Goal: Task Accomplishment & Management: Manage account settings

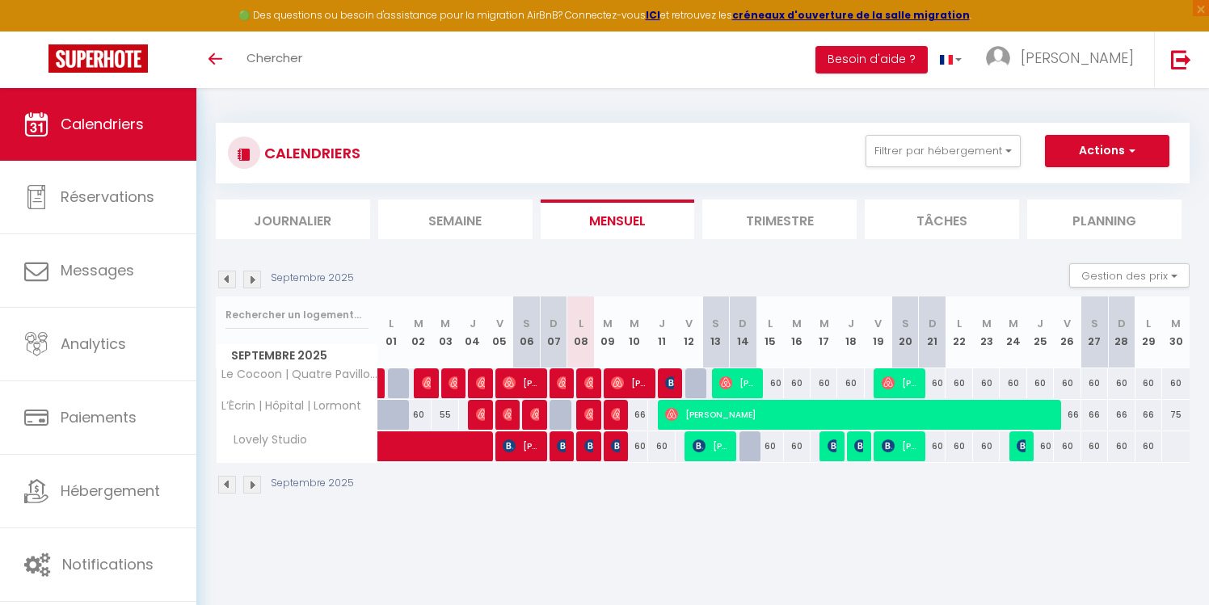
click at [256, 282] on img at bounding box center [252, 280] width 18 height 18
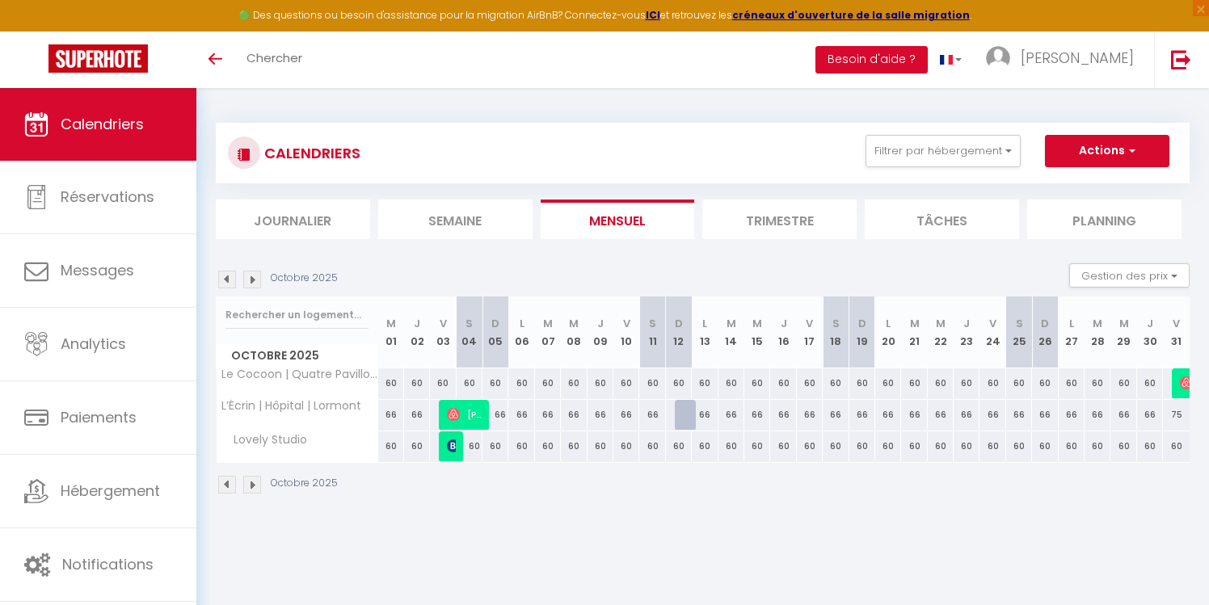
click at [257, 282] on img at bounding box center [252, 280] width 18 height 18
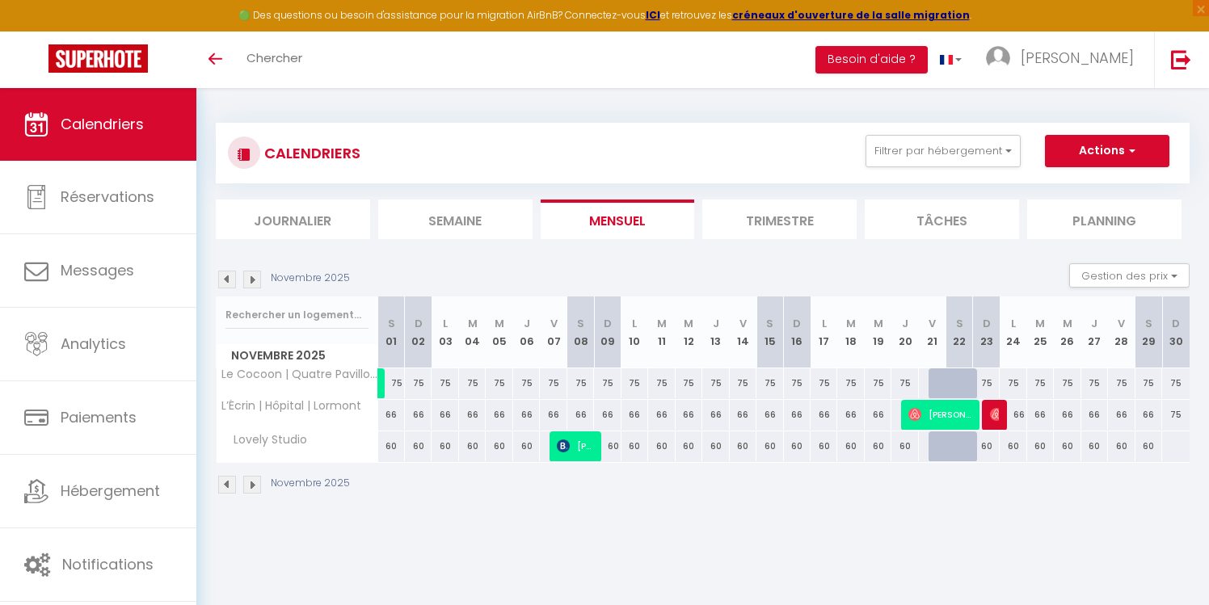
click at [257, 283] on img at bounding box center [252, 280] width 18 height 18
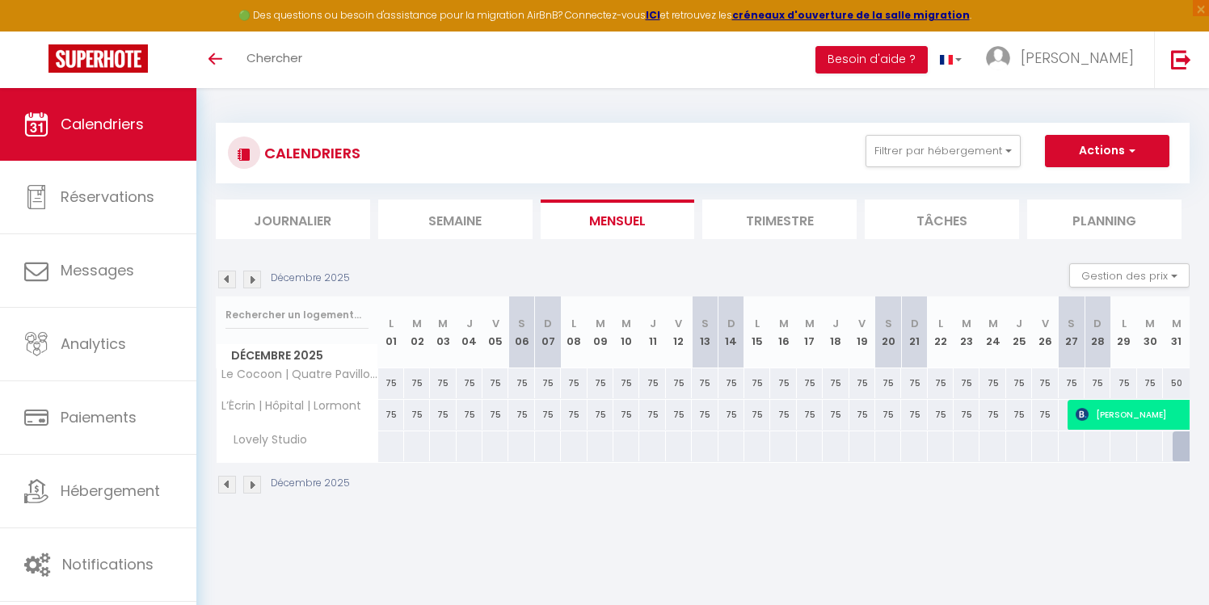
click at [257, 283] on img at bounding box center [252, 280] width 18 height 18
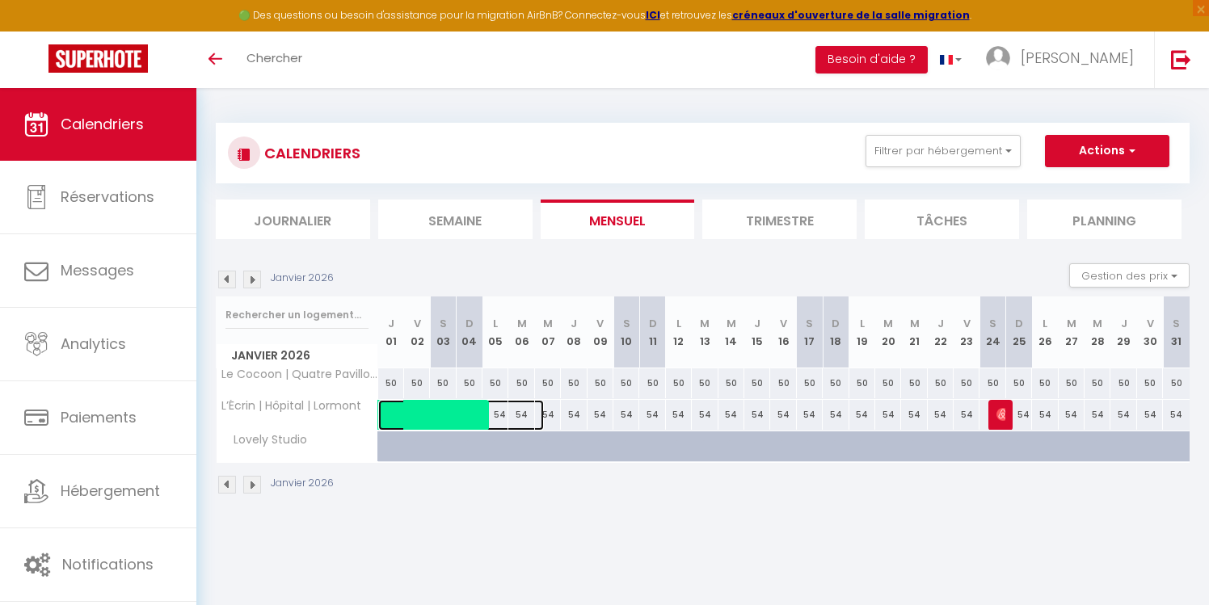
click at [499, 419] on span at bounding box center [469, 415] width 149 height 31
select select "OK"
select select "KO"
select select "0"
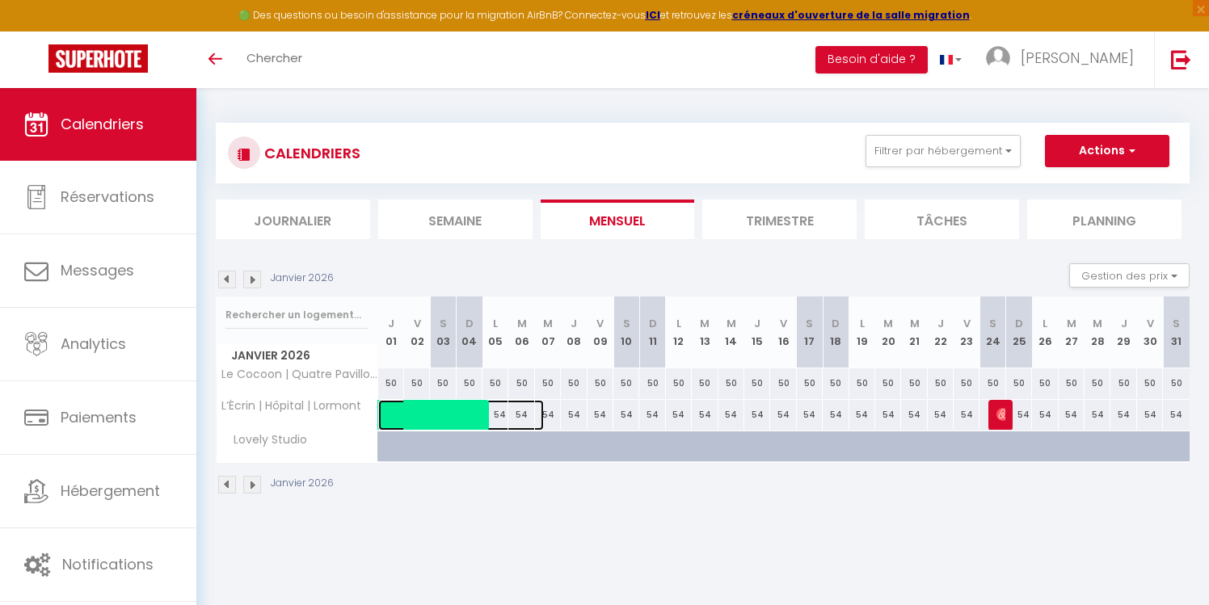
select select "1"
select select
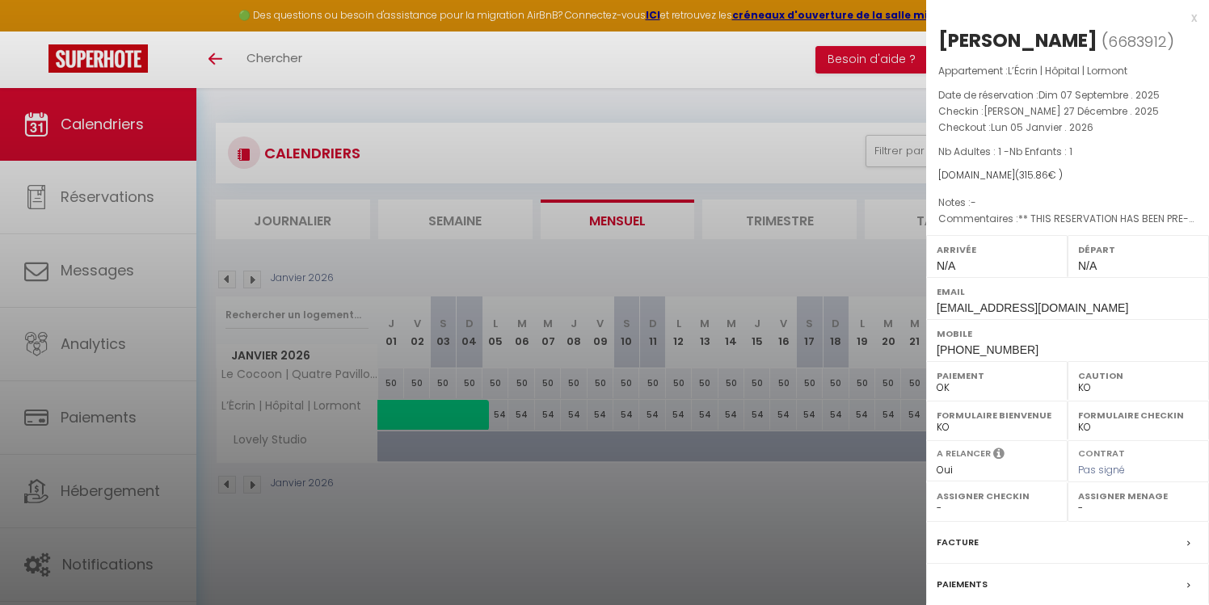
click at [1193, 16] on div "x" at bounding box center [1061, 17] width 271 height 19
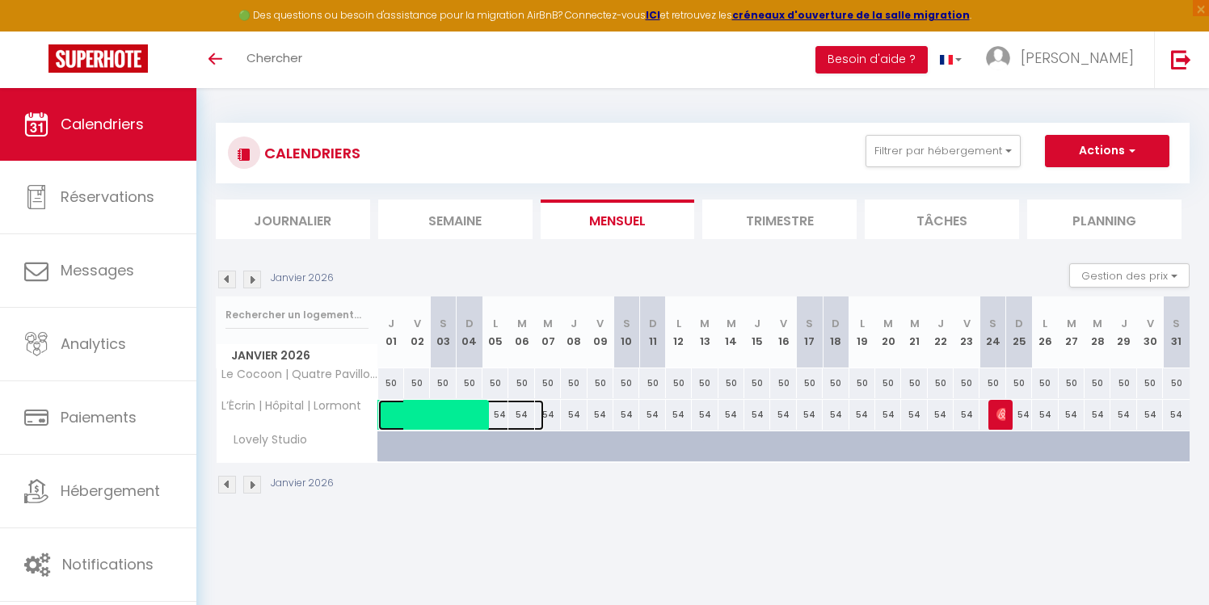
click at [502, 411] on span at bounding box center [469, 415] width 149 height 31
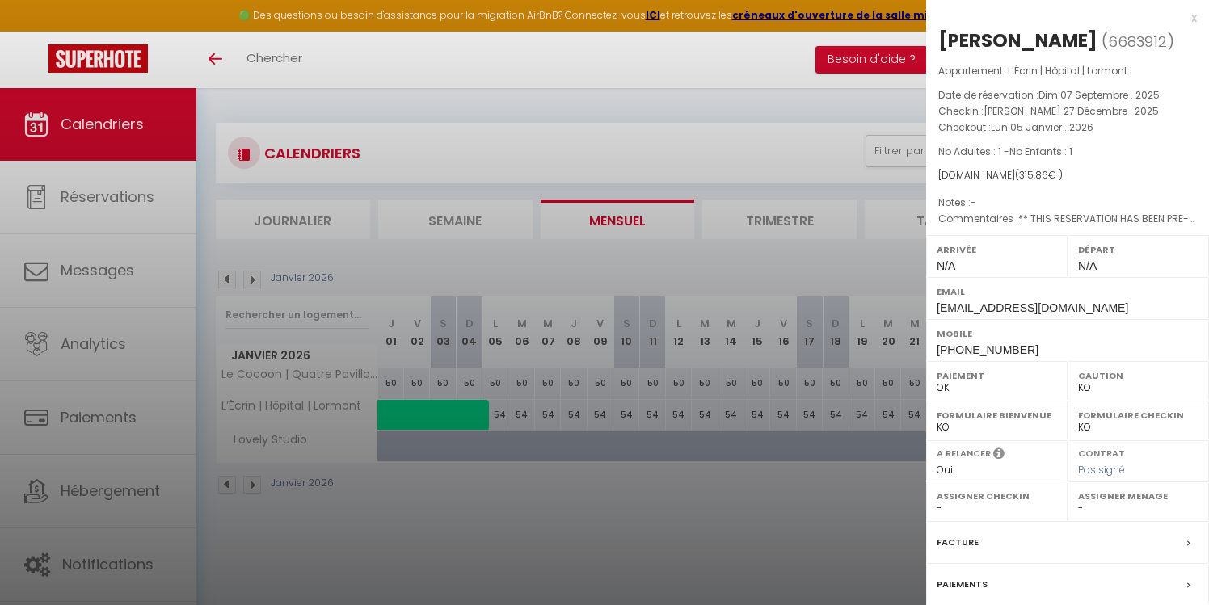
click at [1191, 19] on div "x" at bounding box center [1061, 17] width 271 height 19
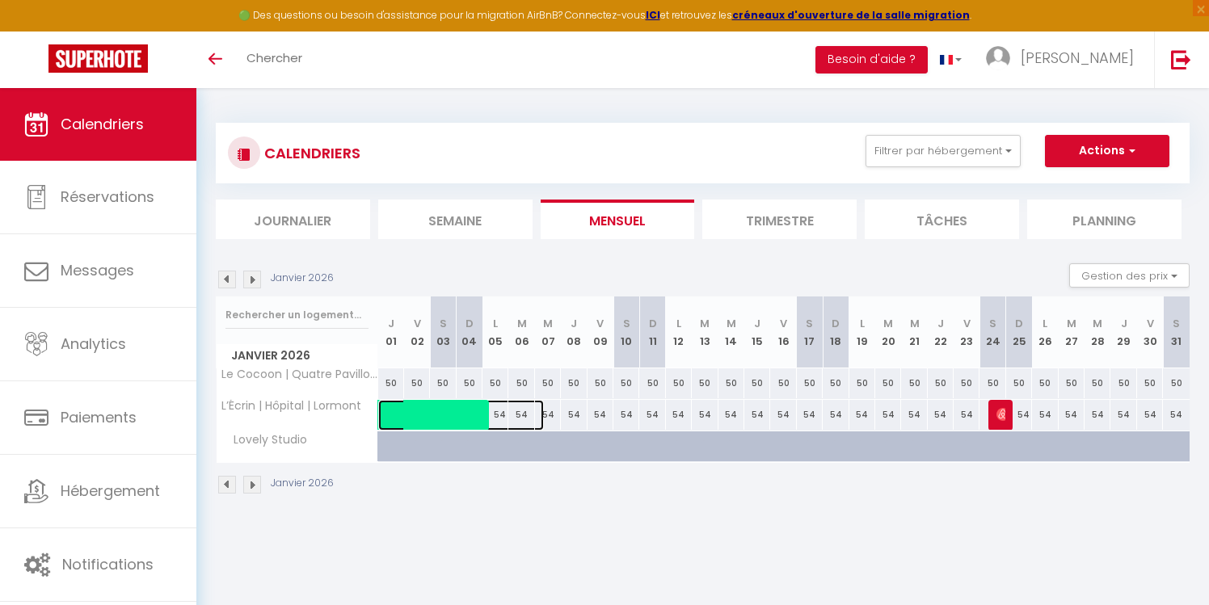
click at [524, 417] on span at bounding box center [469, 415] width 149 height 31
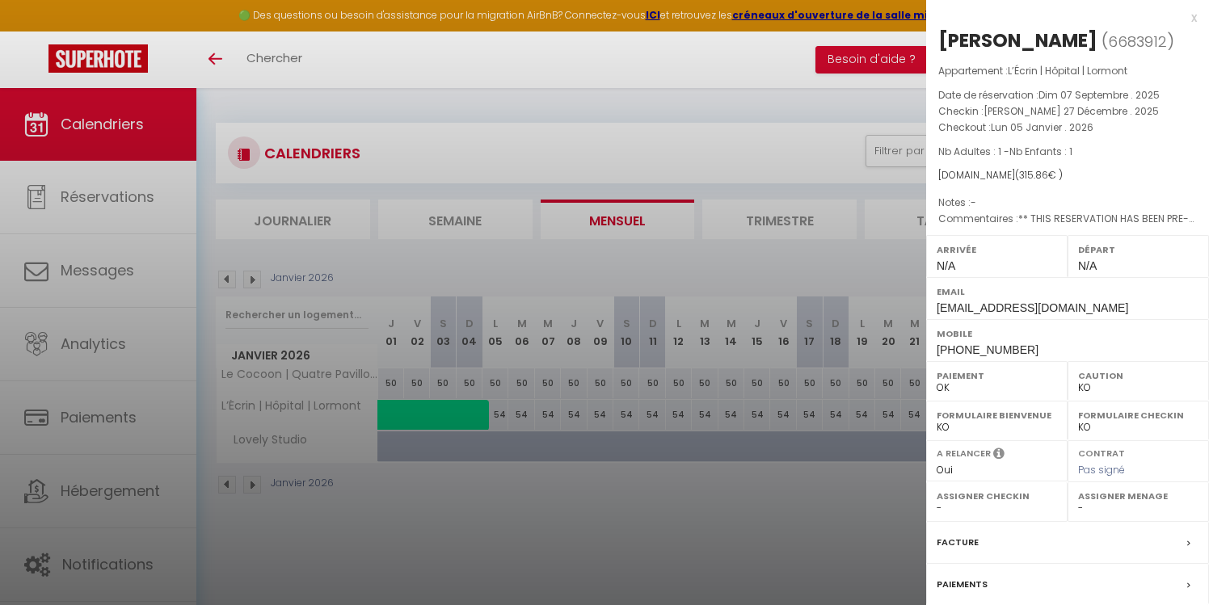
click at [1194, 16] on div "x" at bounding box center [1061, 17] width 271 height 19
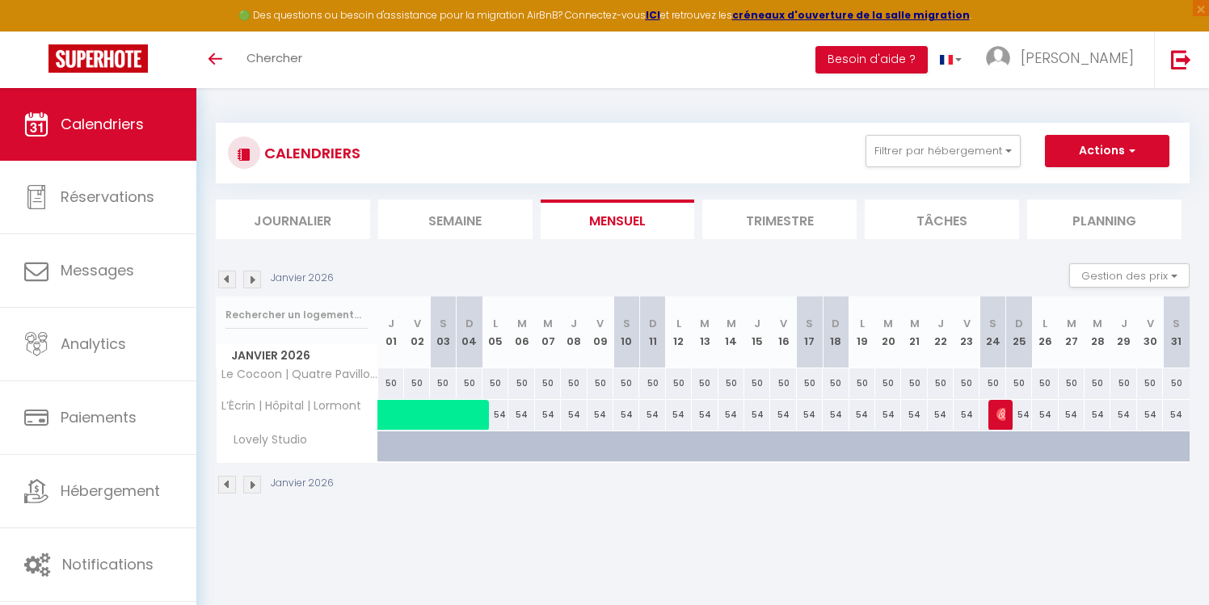
click at [630, 417] on div "54" at bounding box center [626, 415] width 26 height 30
type input "54"
type input "[PERSON_NAME] 10 Janvier 2026"
type input "Dim 11 Janvier 2026"
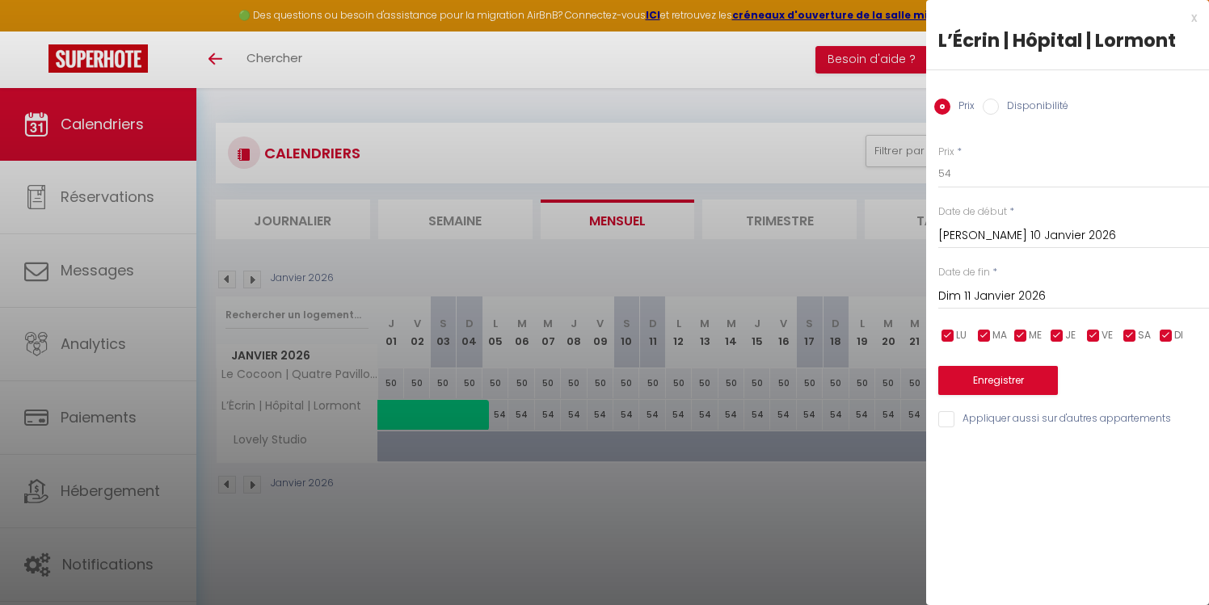
click at [957, 237] on input "[PERSON_NAME] 10 Janvier 2026" at bounding box center [1073, 235] width 271 height 21
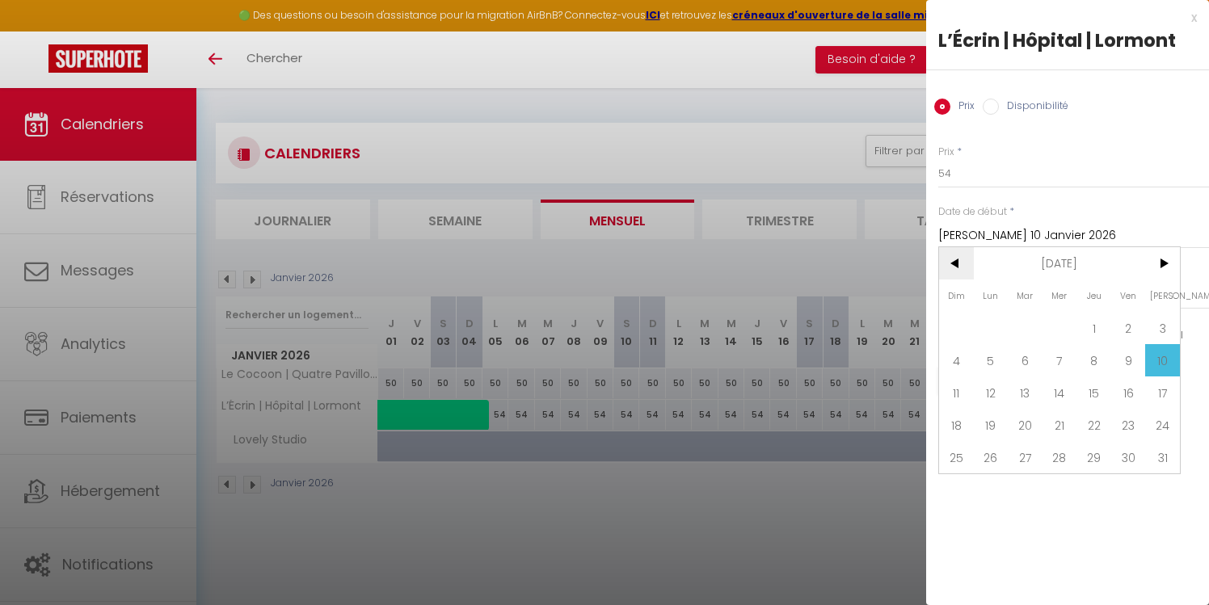
click at [953, 268] on span "<" at bounding box center [956, 263] width 35 height 32
click at [1126, 330] on span "5" at bounding box center [1128, 328] width 35 height 32
type input "Ven 05 Décembre 2025"
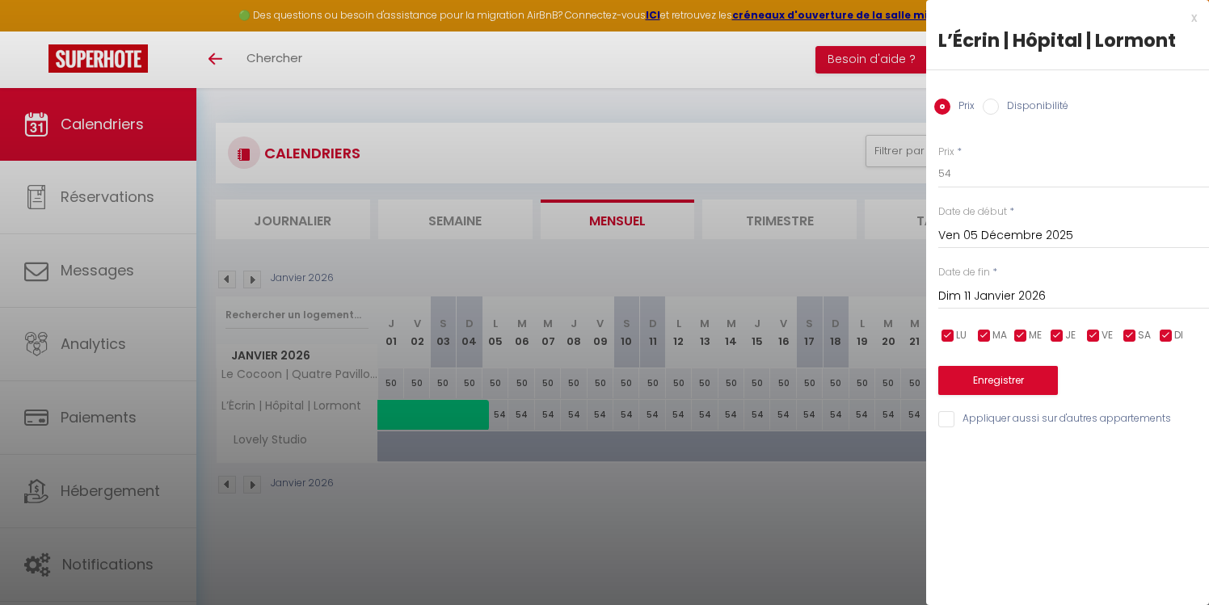
click at [976, 296] on input "Dim 11 Janvier 2026" at bounding box center [1073, 296] width 271 height 21
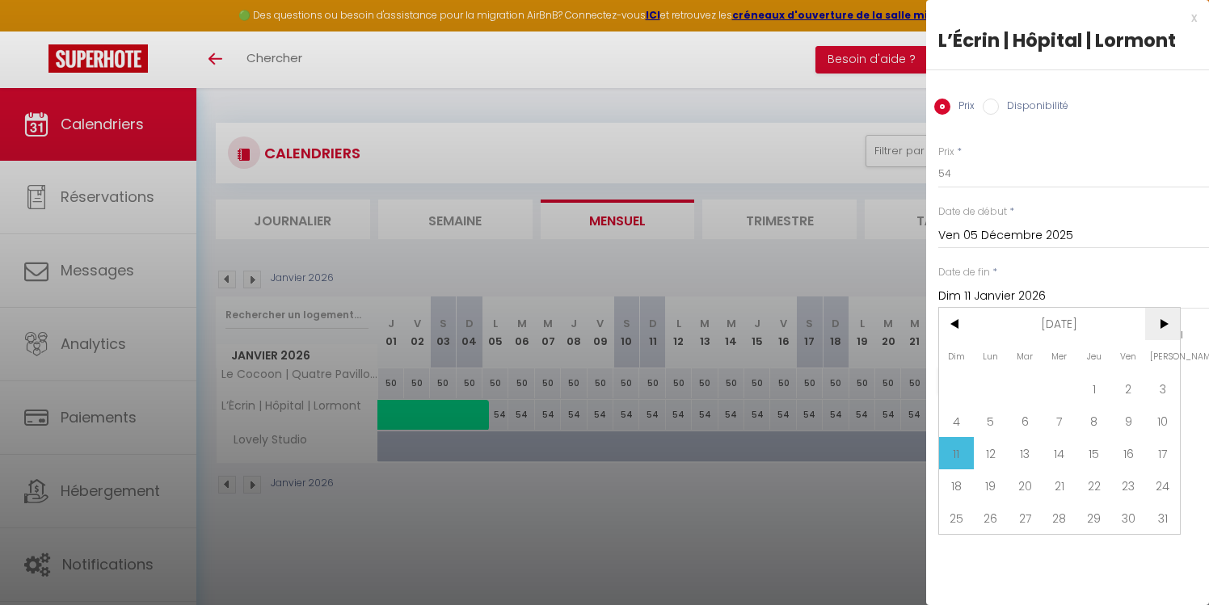
click at [1160, 321] on span ">" at bounding box center [1162, 324] width 35 height 32
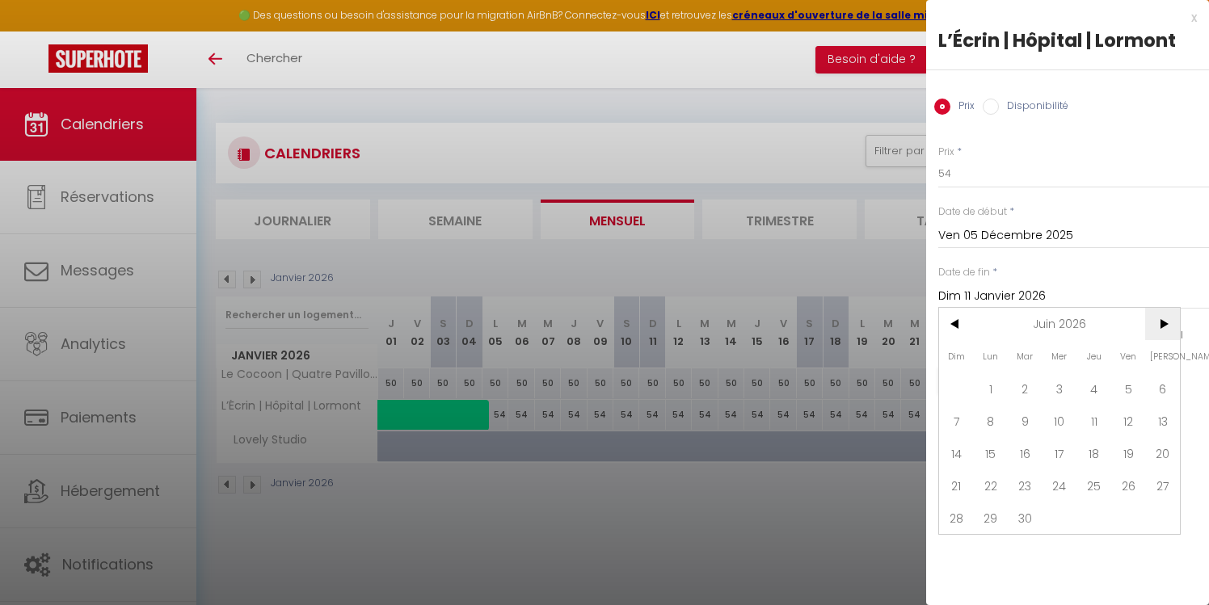
click at [1160, 321] on span ">" at bounding box center [1162, 324] width 35 height 32
click at [1161, 322] on span ">" at bounding box center [1162, 324] width 35 height 32
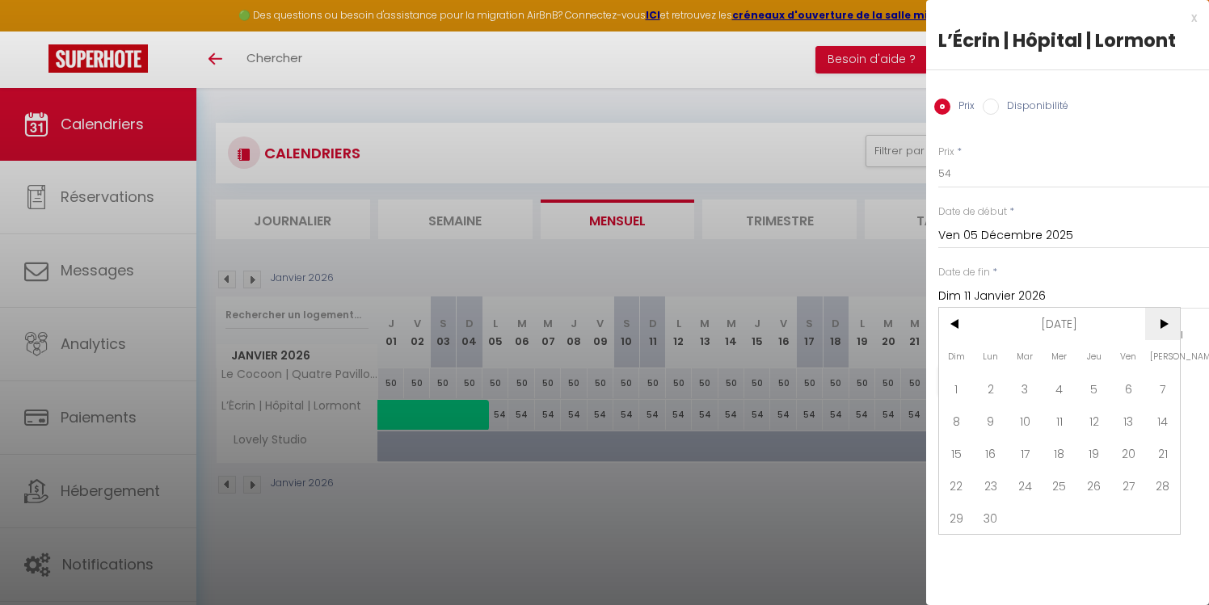
click at [1161, 322] on span ">" at bounding box center [1162, 324] width 35 height 32
click at [1093, 516] on span "31" at bounding box center [1093, 518] width 35 height 32
type input "Jeu 31 Décembre 2026"
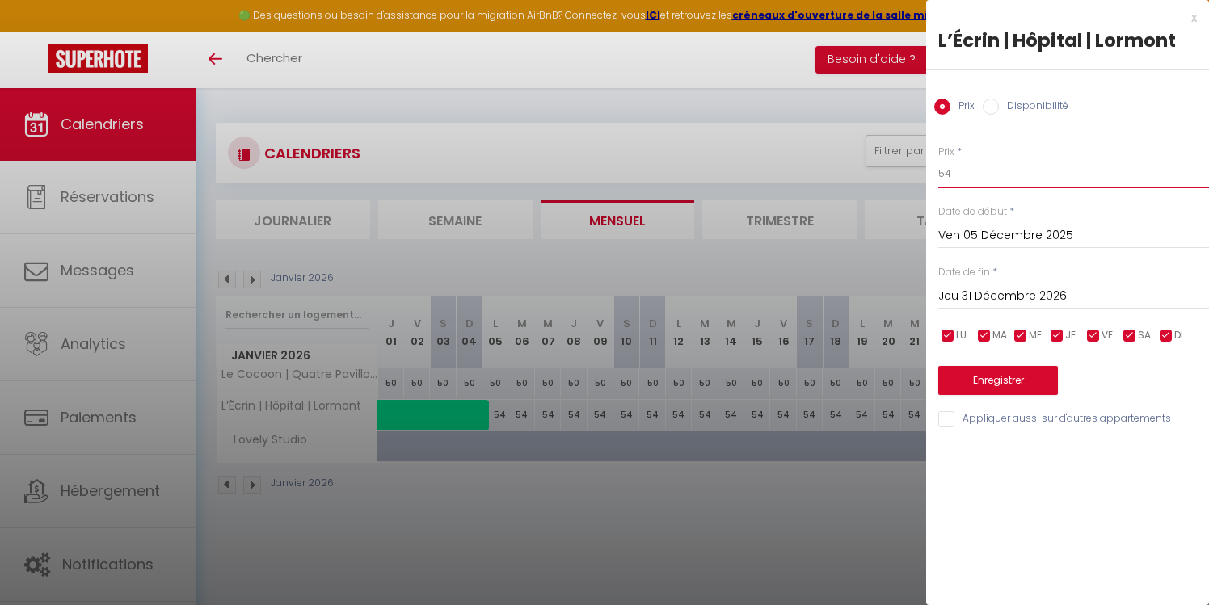
click at [973, 168] on input "54" at bounding box center [1073, 173] width 271 height 29
type input "75"
click at [988, 381] on button "Enregistrer" at bounding box center [998, 380] width 120 height 29
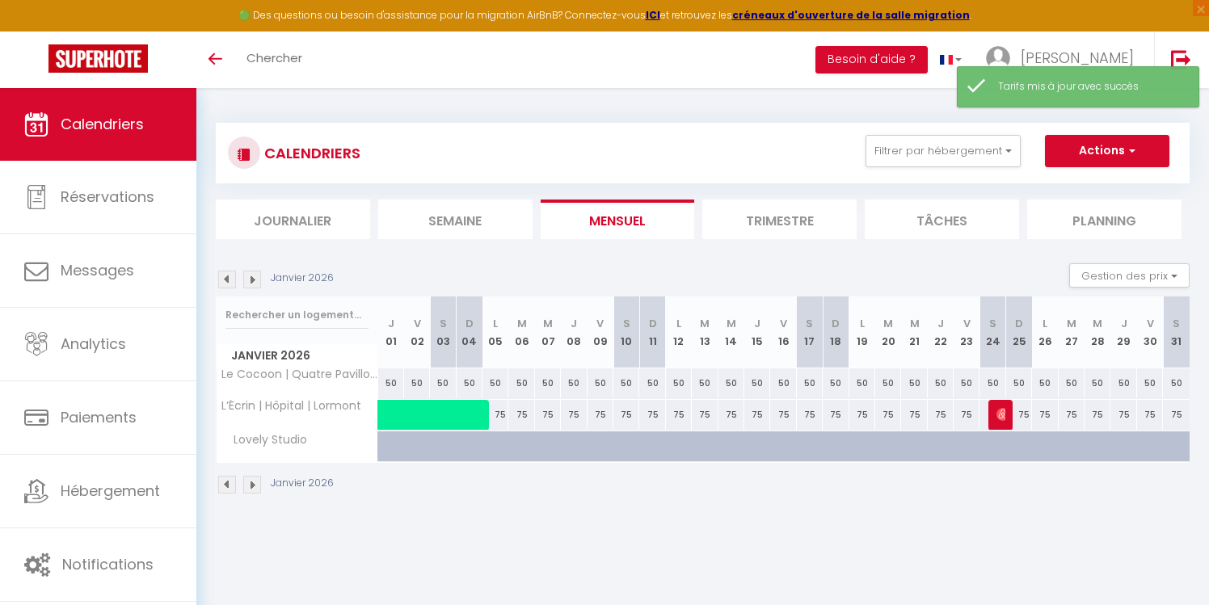
click at [253, 281] on img at bounding box center [252, 280] width 18 height 18
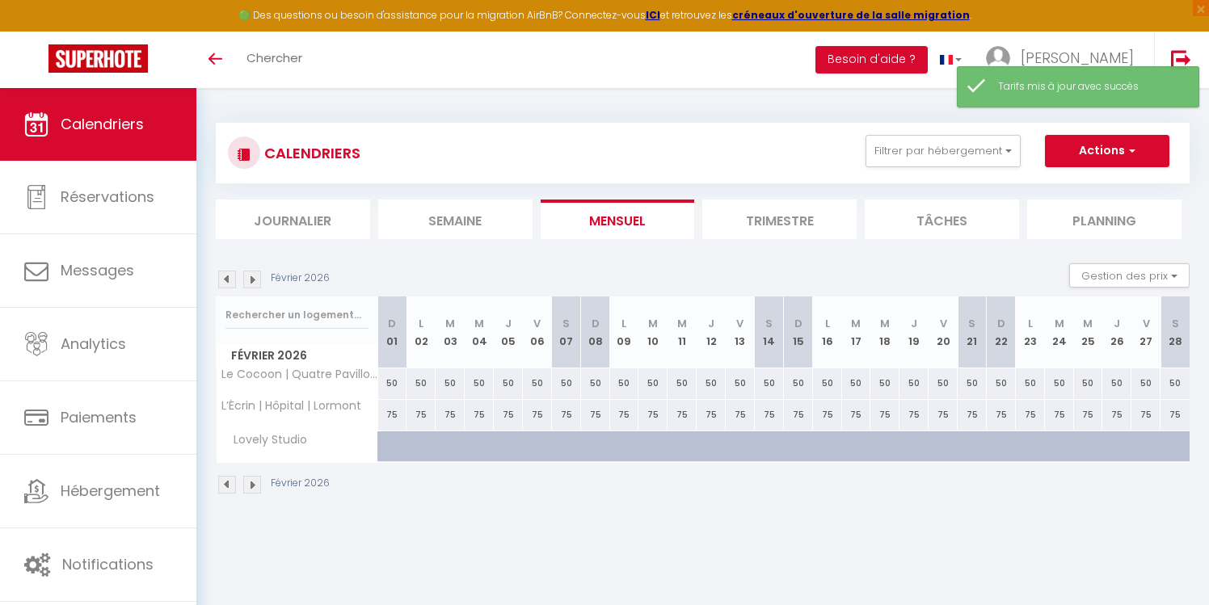
click at [253, 281] on img at bounding box center [252, 280] width 18 height 18
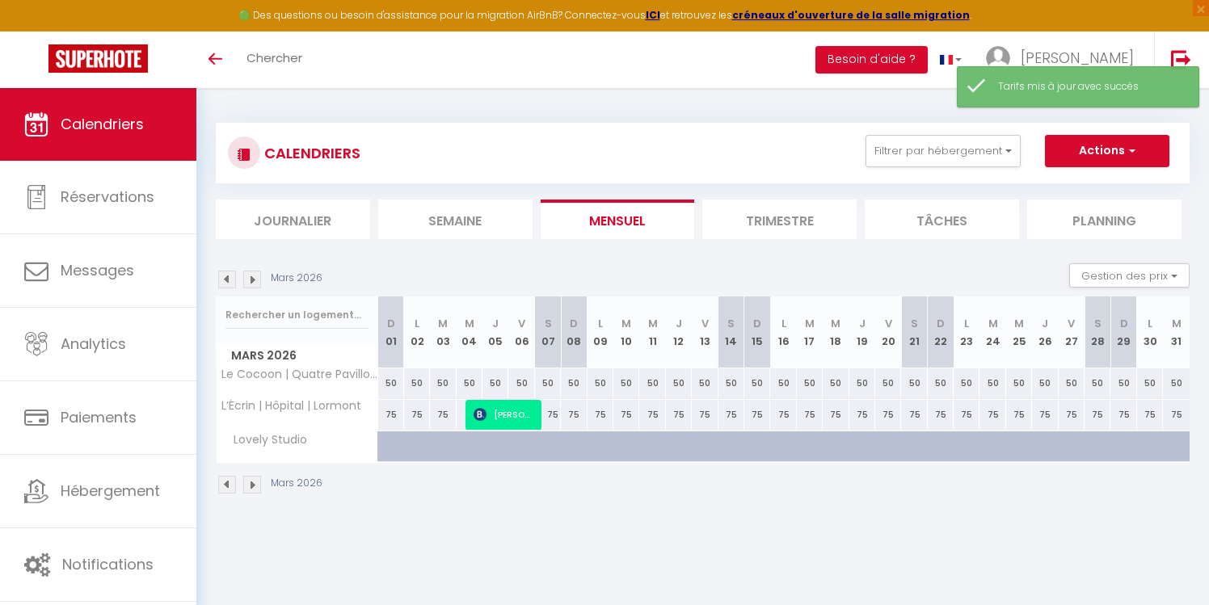
click at [253, 281] on img at bounding box center [252, 280] width 18 height 18
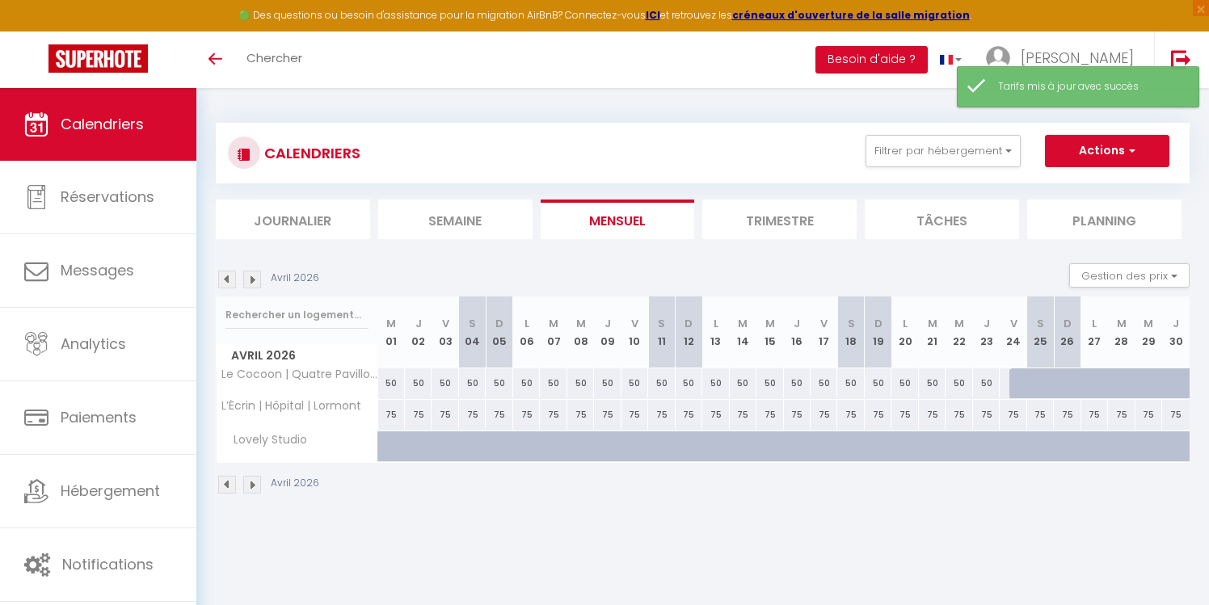
click at [253, 281] on img at bounding box center [252, 280] width 18 height 18
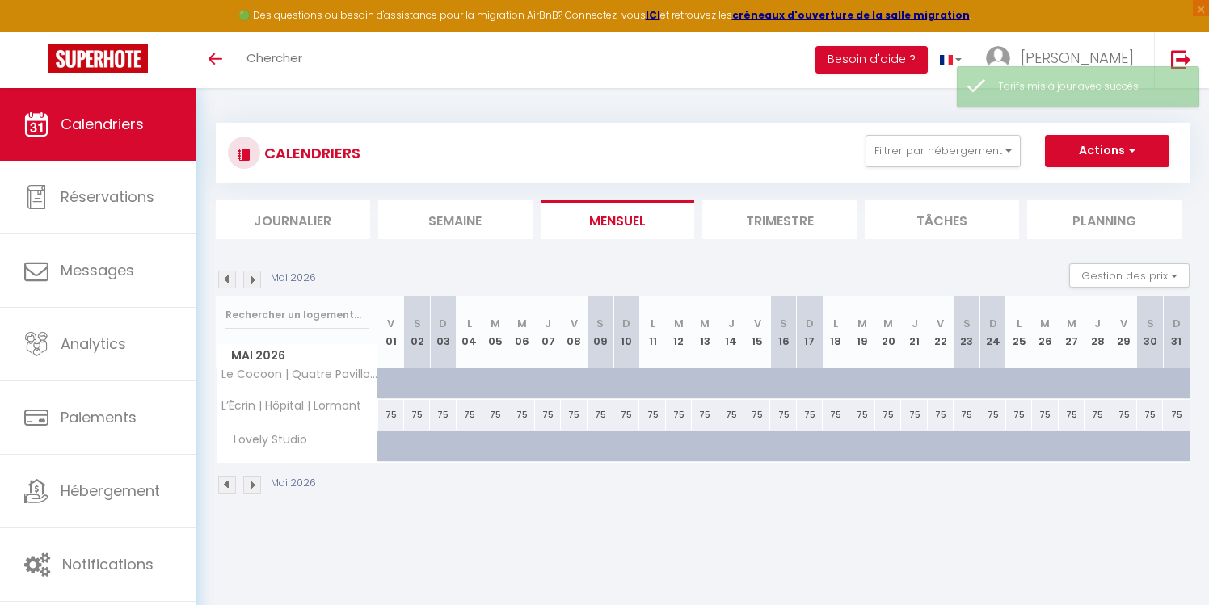
click at [253, 281] on img at bounding box center [252, 280] width 18 height 18
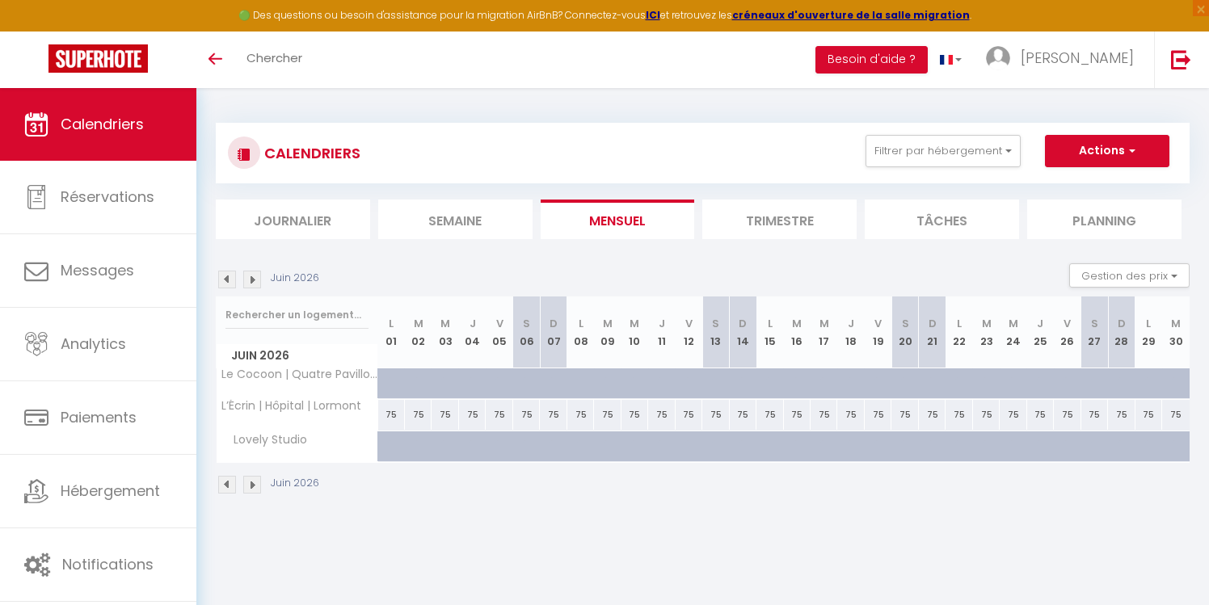
click at [230, 284] on img at bounding box center [227, 280] width 18 height 18
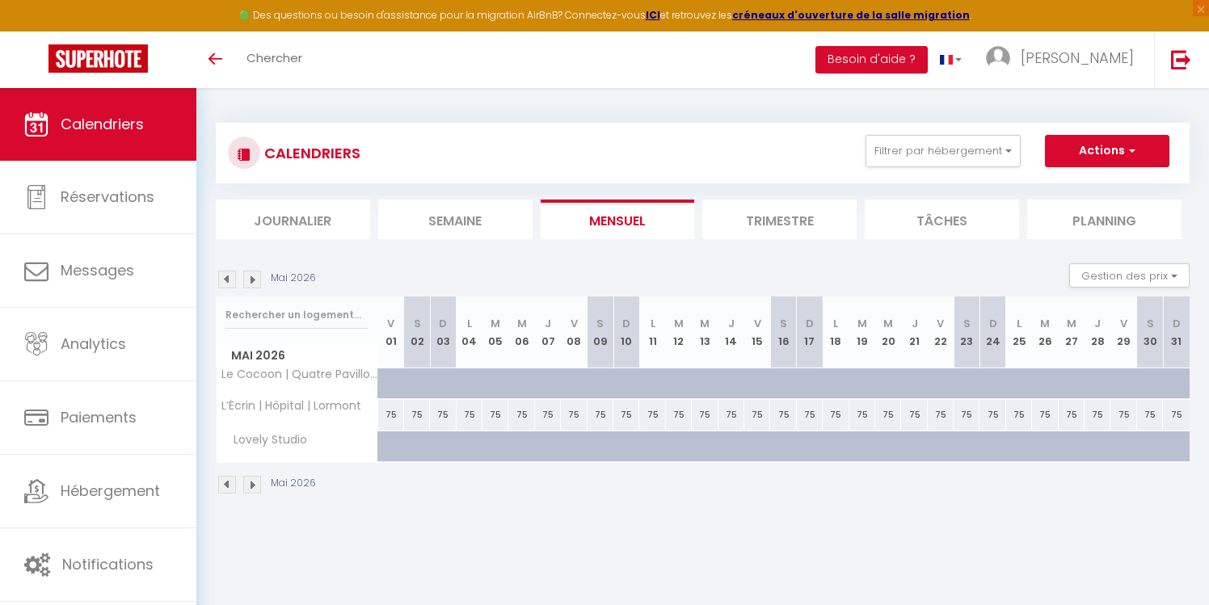
click at [230, 284] on img at bounding box center [227, 280] width 18 height 18
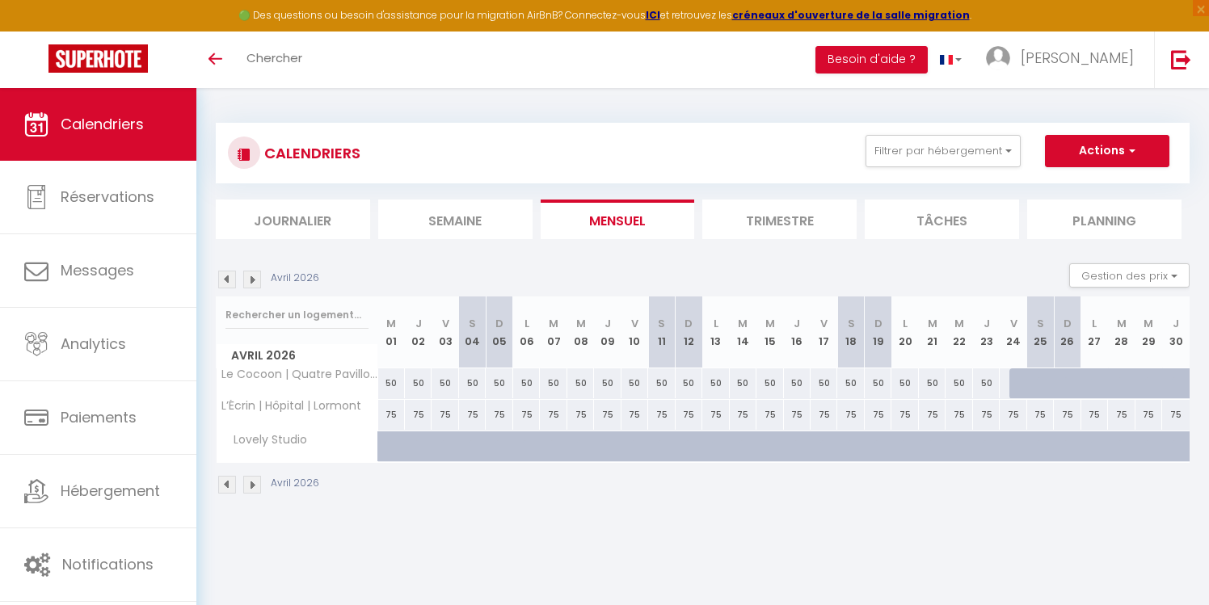
click at [229, 280] on img at bounding box center [227, 280] width 18 height 18
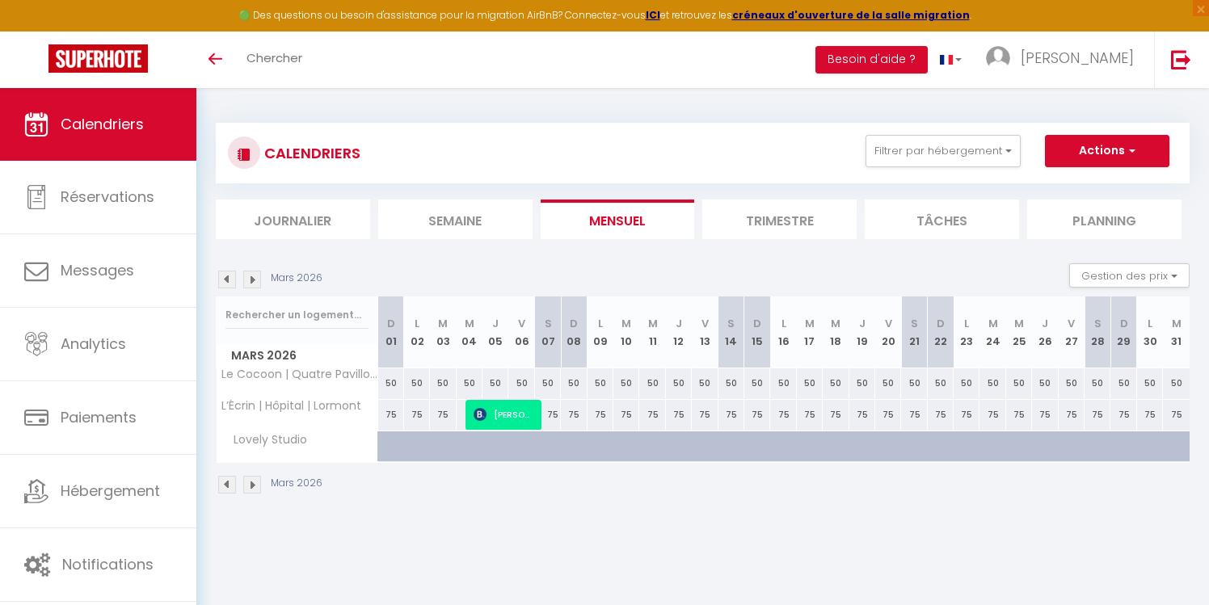
click at [229, 280] on img at bounding box center [227, 280] width 18 height 18
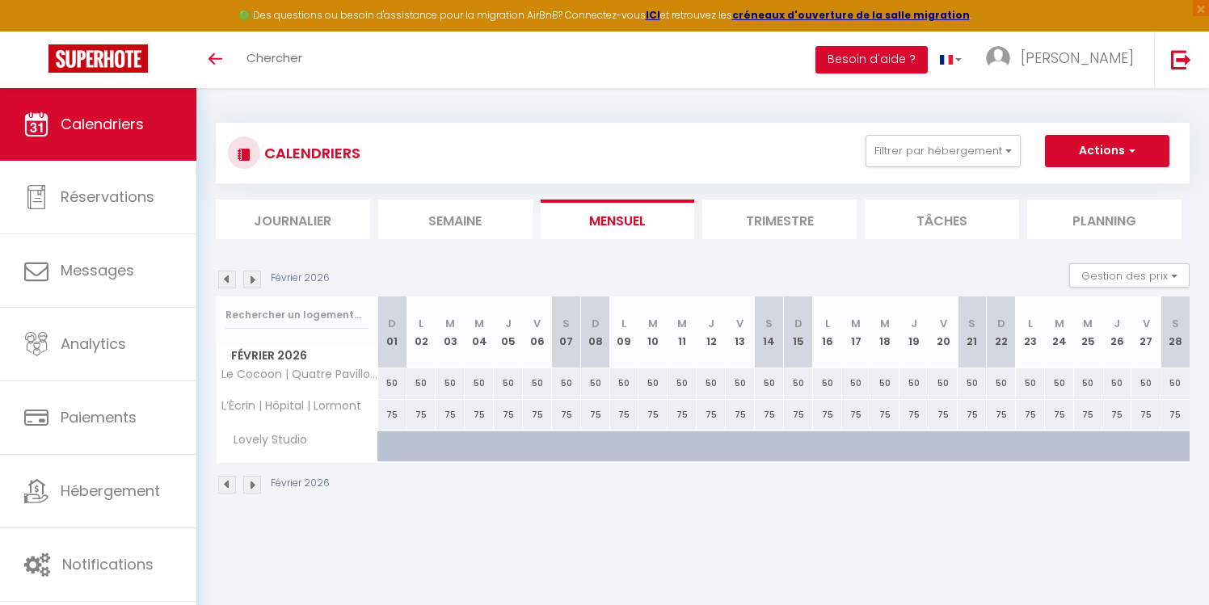
click at [229, 280] on img at bounding box center [227, 280] width 18 height 18
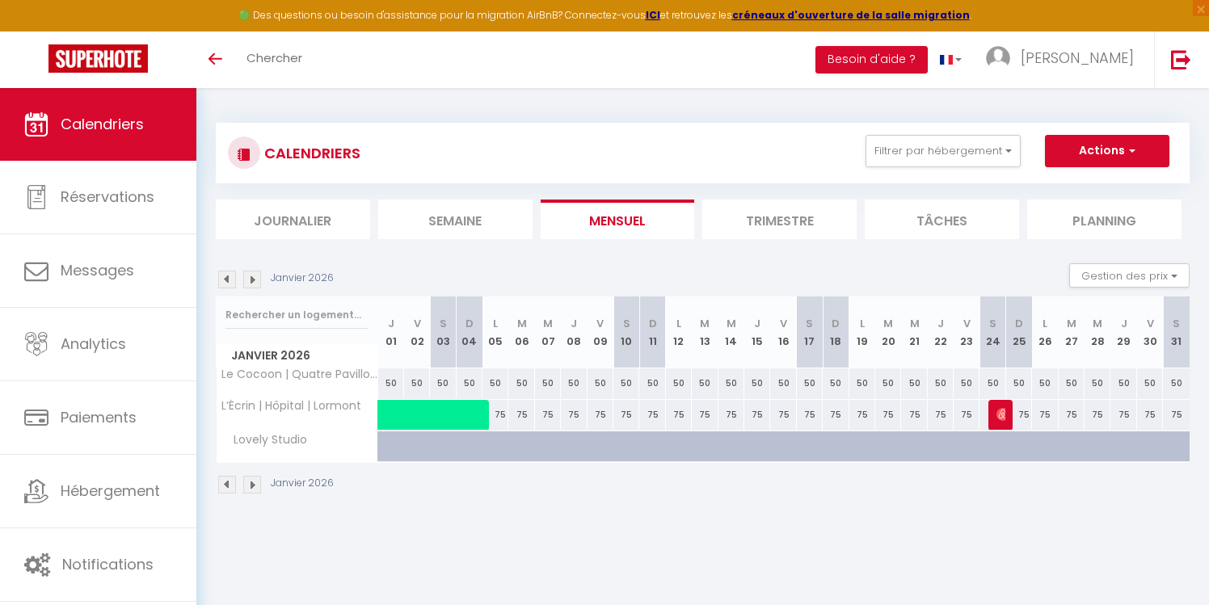
click at [229, 280] on img at bounding box center [227, 280] width 18 height 18
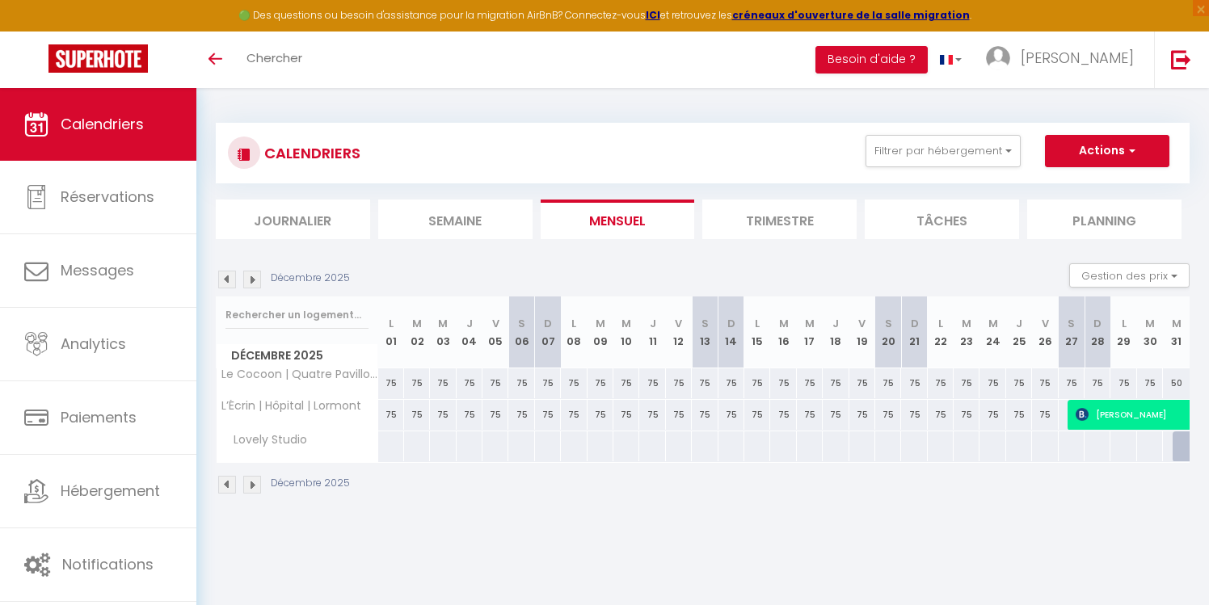
click at [255, 281] on img at bounding box center [252, 280] width 18 height 18
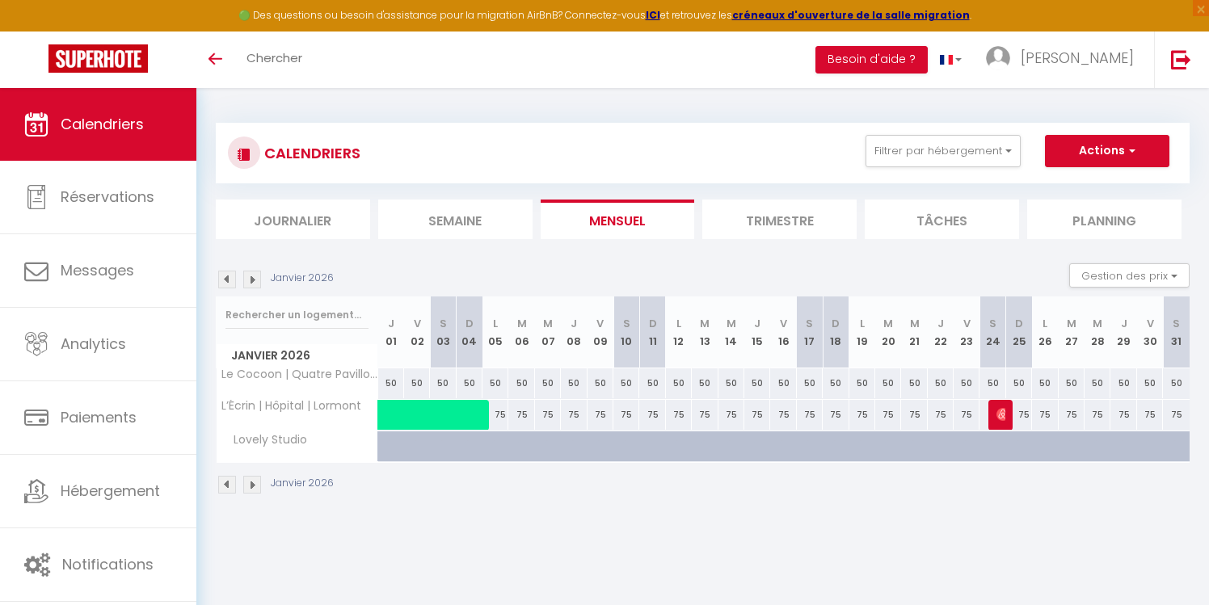
click at [390, 381] on div "50" at bounding box center [391, 383] width 26 height 30
type input "50"
type input "Jeu 01 Janvier 2026"
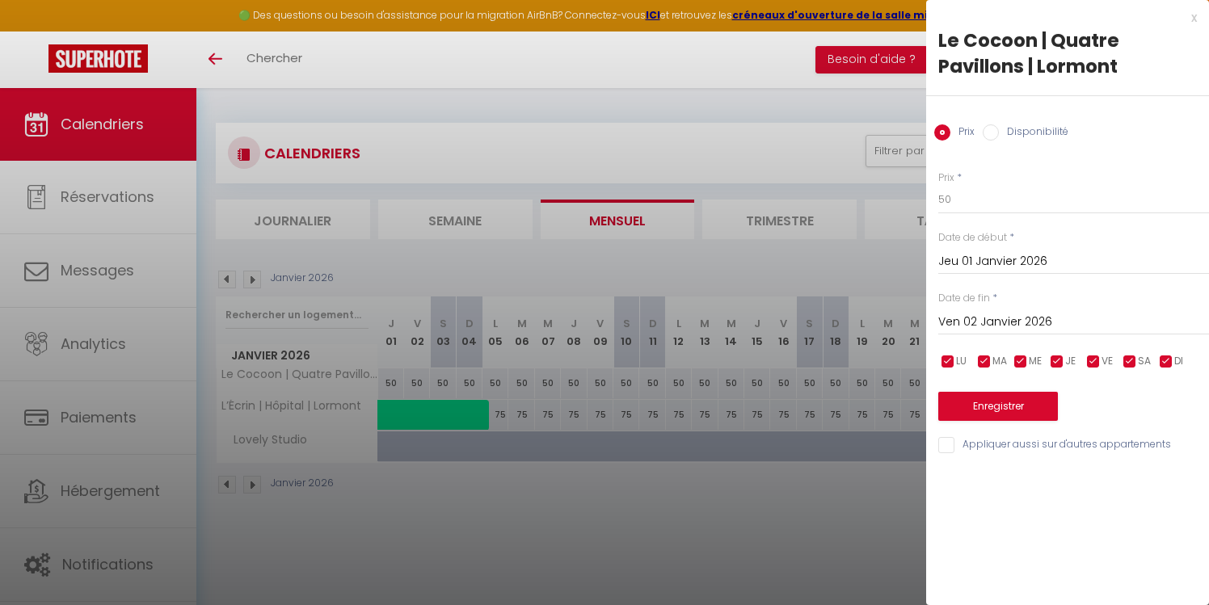
click at [983, 320] on input "Ven 02 Janvier 2026" at bounding box center [1073, 322] width 271 height 21
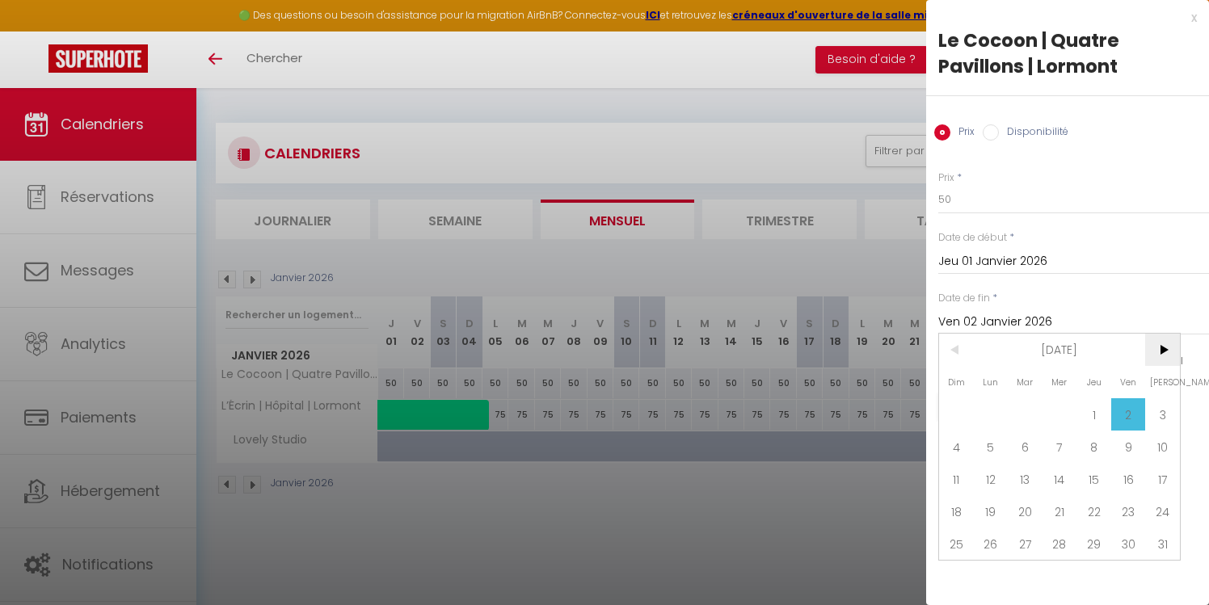
click at [1156, 358] on span ">" at bounding box center [1162, 350] width 35 height 32
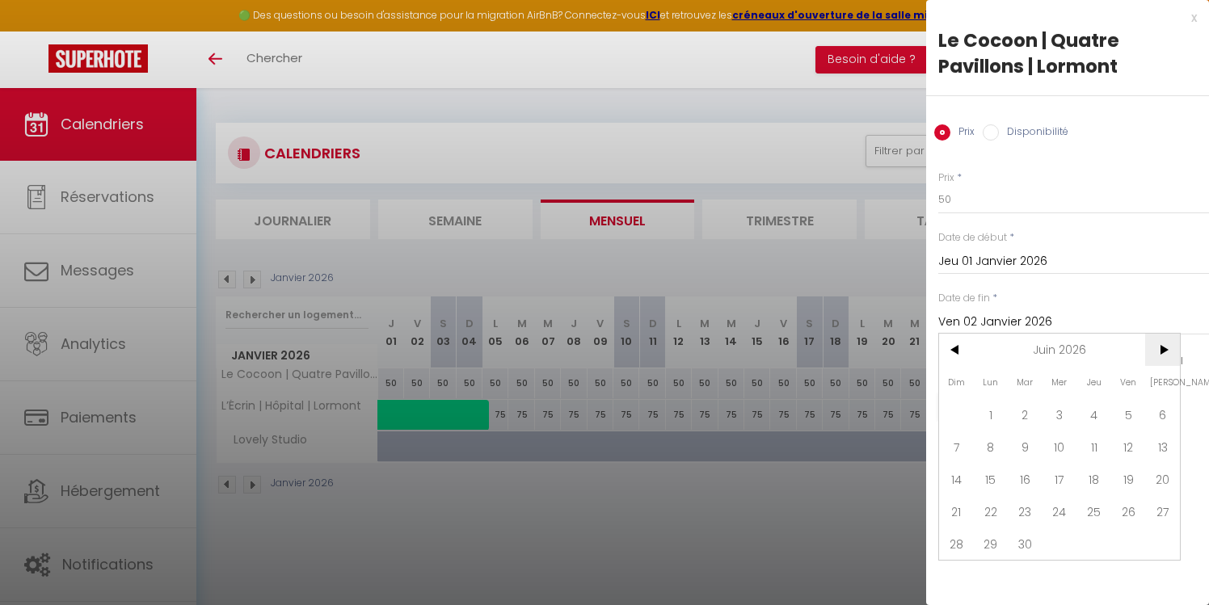
click at [1156, 358] on span ">" at bounding box center [1162, 350] width 35 height 32
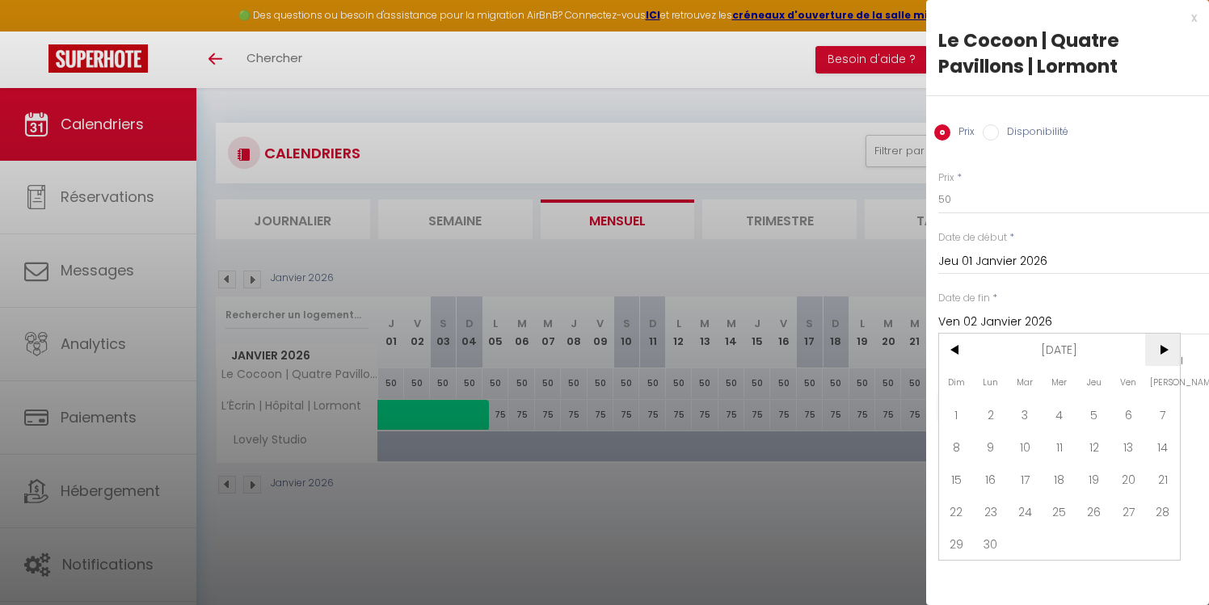
click at [1156, 358] on span ">" at bounding box center [1162, 350] width 35 height 32
click at [1095, 547] on span "31" at bounding box center [1093, 544] width 35 height 32
type input "Jeu 31 Décembre 2026"
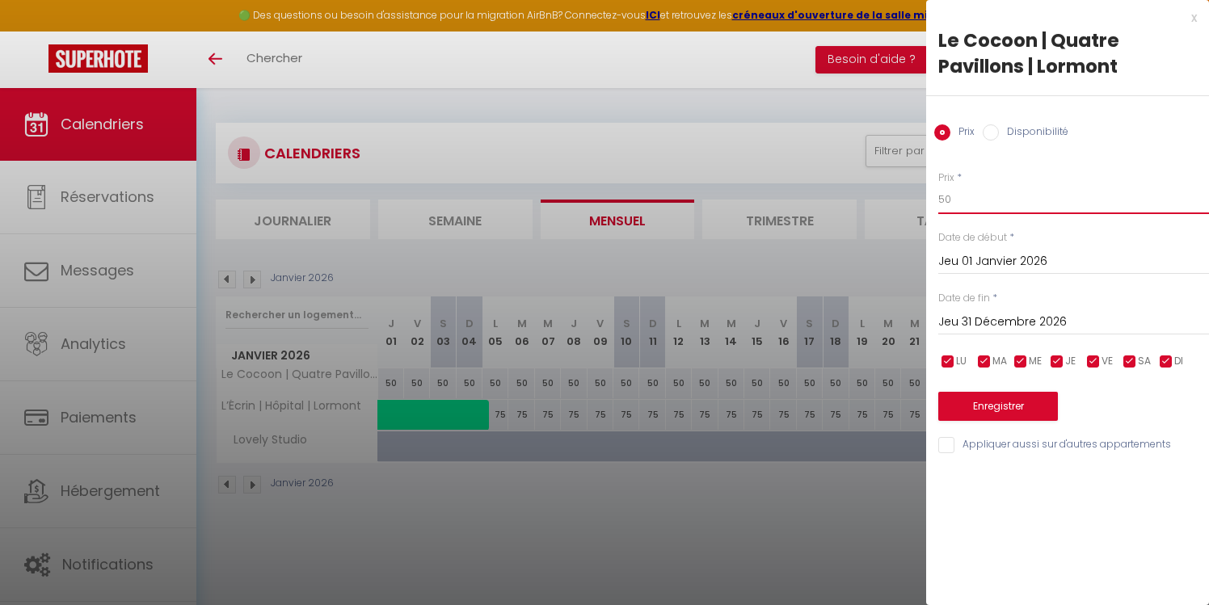
click at [1012, 206] on input "50" at bounding box center [1073, 199] width 271 height 29
type input "5"
type input "70"
click at [997, 414] on button "Enregistrer" at bounding box center [998, 406] width 120 height 29
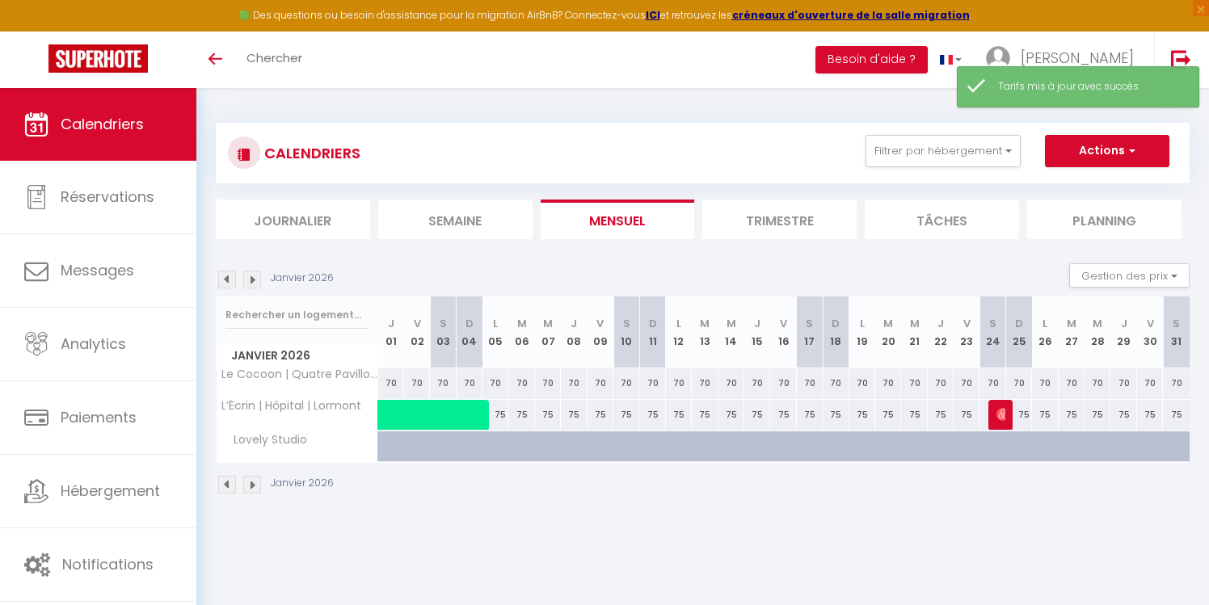
click at [231, 276] on img at bounding box center [227, 280] width 18 height 18
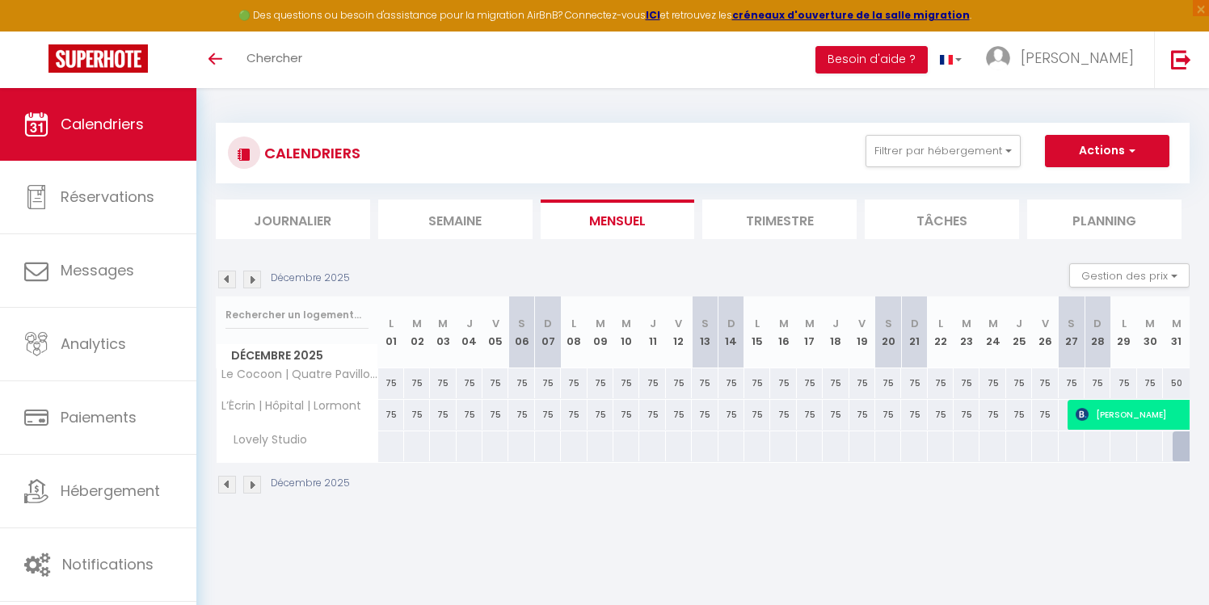
click at [232, 276] on img at bounding box center [227, 280] width 18 height 18
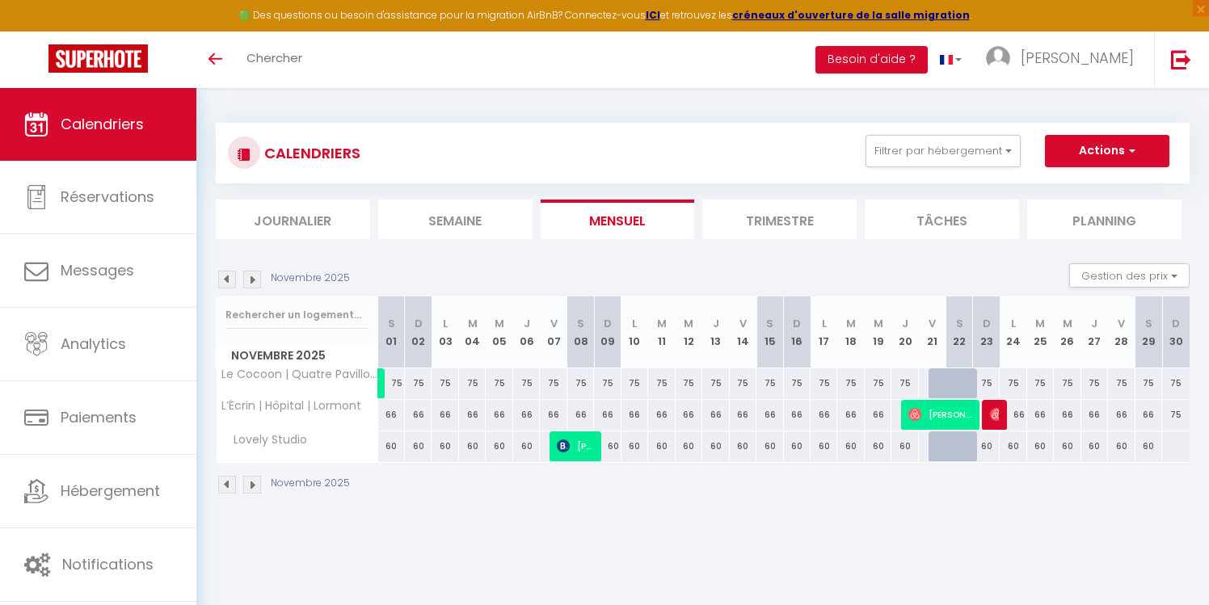
click at [256, 278] on img at bounding box center [252, 280] width 18 height 18
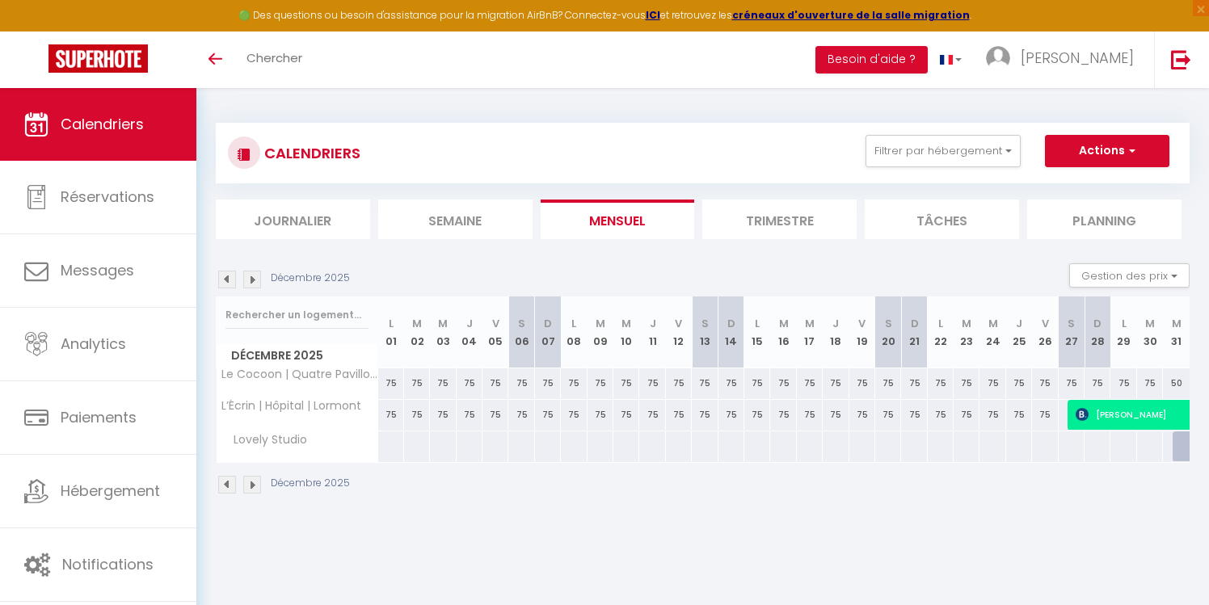
click at [398, 452] on div at bounding box center [390, 446] width 27 height 30
type input "Lun 01 Décembre 2025"
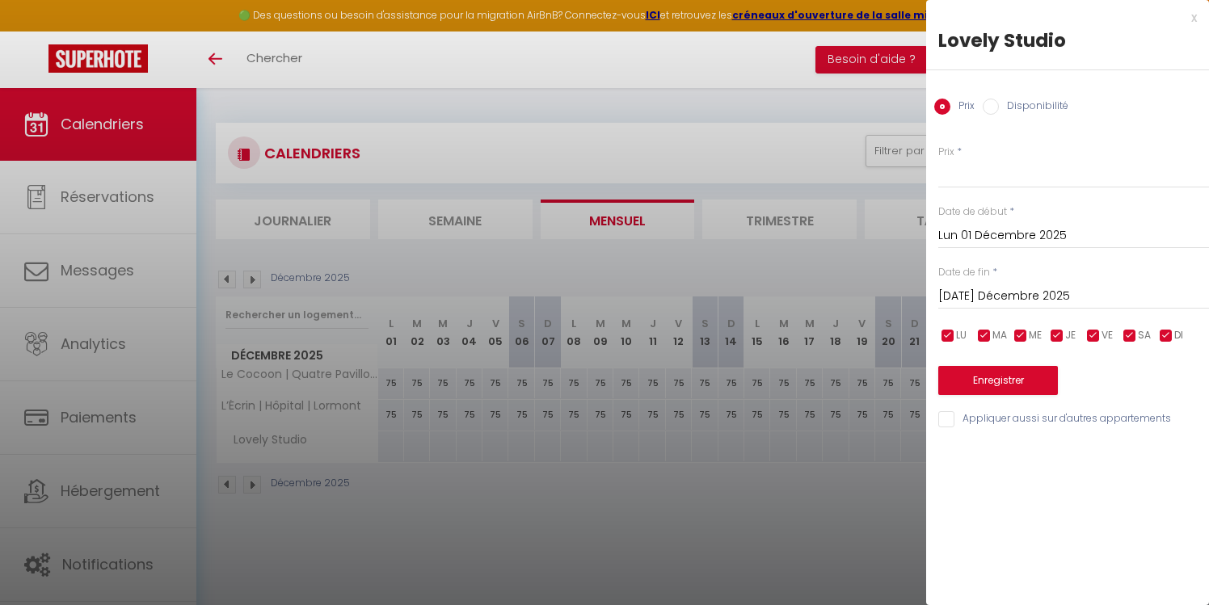
click at [1067, 290] on input "[DATE] Décembre 2025" at bounding box center [1073, 296] width 271 height 21
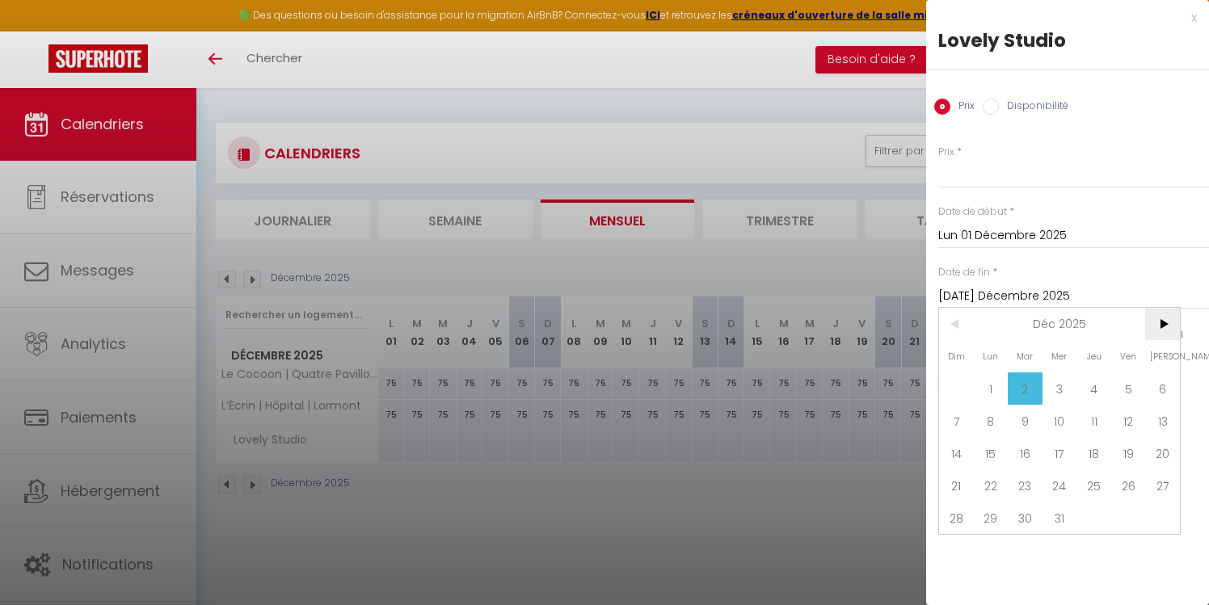
click at [1166, 325] on span ">" at bounding box center [1162, 324] width 35 height 32
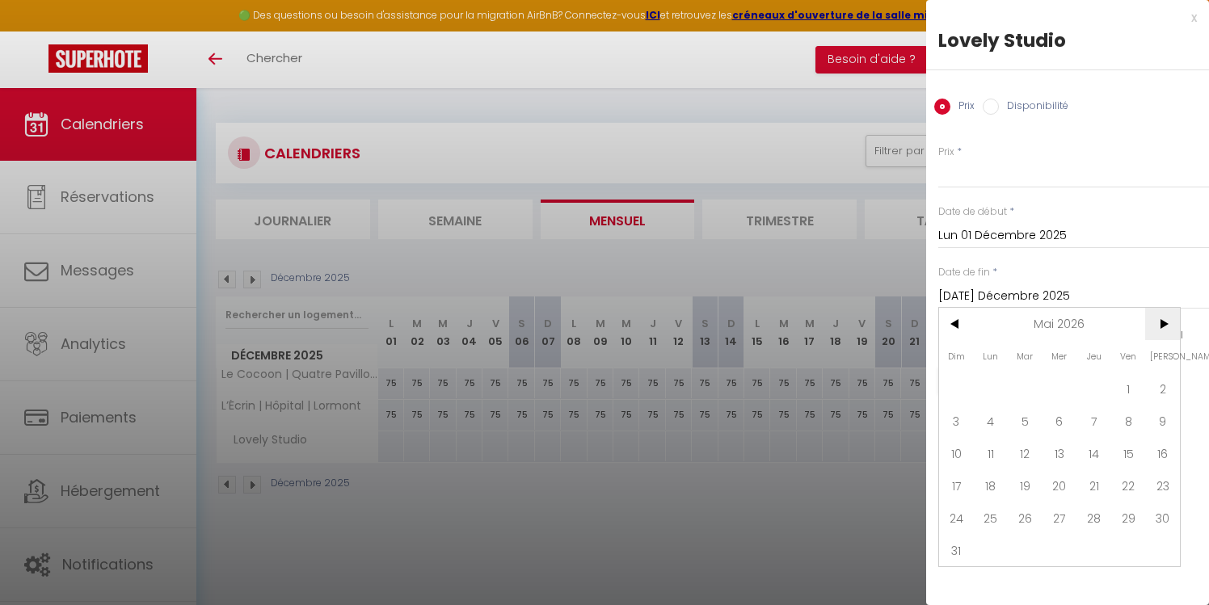
click at [1166, 325] on span ">" at bounding box center [1162, 324] width 35 height 32
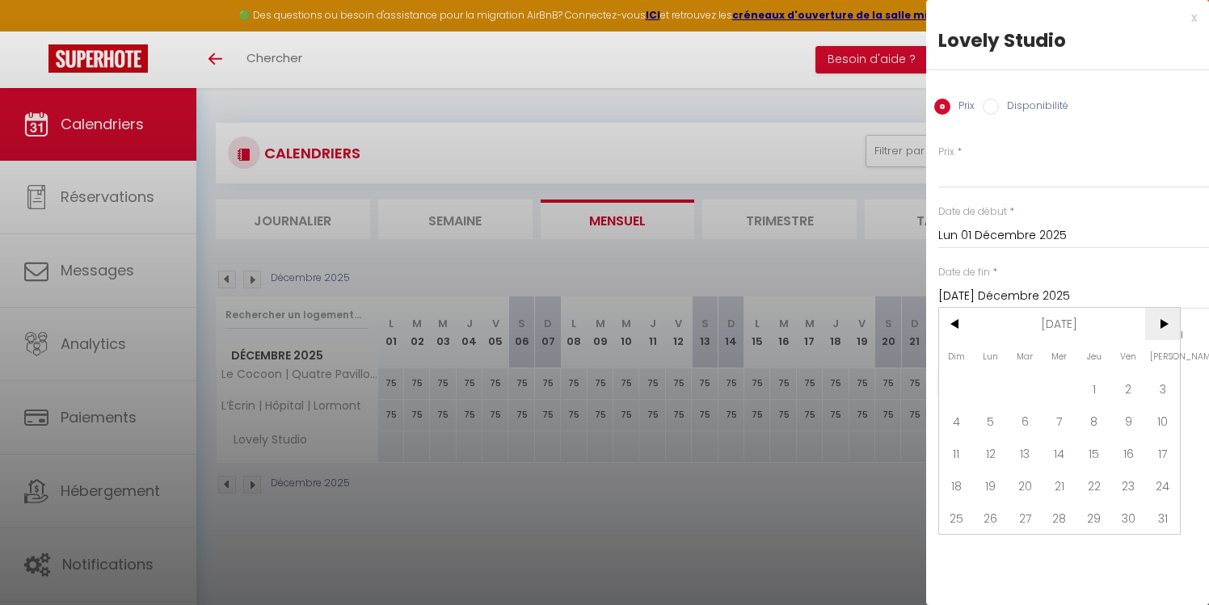
click at [1166, 325] on span ">" at bounding box center [1162, 324] width 35 height 32
click at [1096, 515] on span "31" at bounding box center [1093, 518] width 35 height 32
type input "Jeu 31 Décembre 2026"
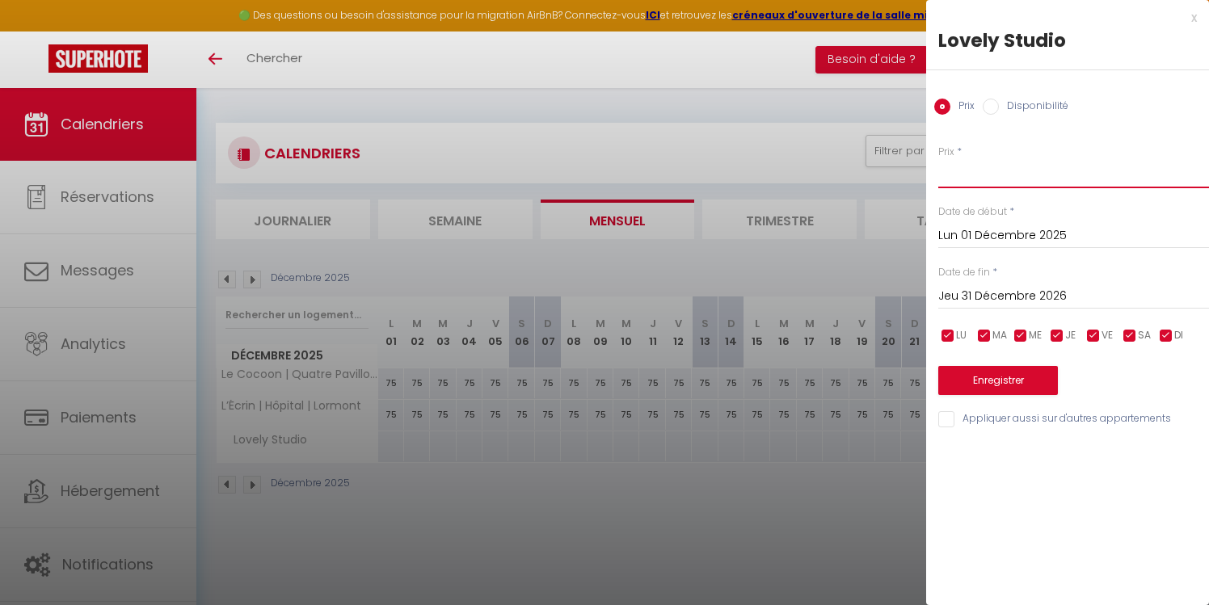
click at [1013, 178] on input "Prix" at bounding box center [1073, 173] width 271 height 29
type input "60"
click at [999, 382] on button "Enregistrer" at bounding box center [998, 380] width 120 height 29
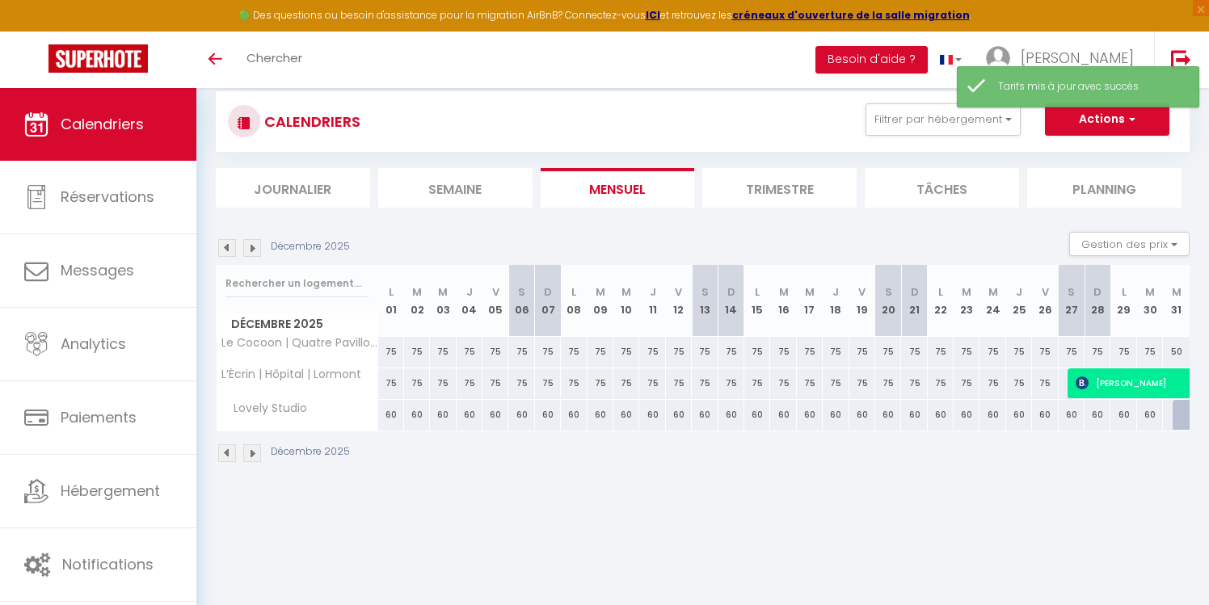
scroll to position [33, 0]
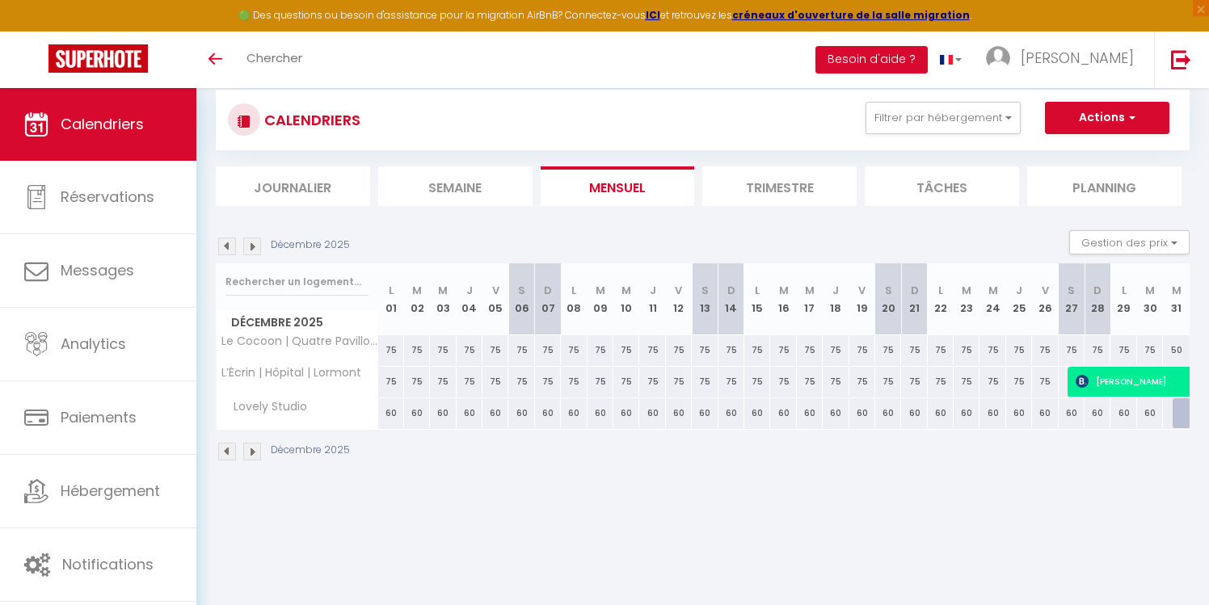
click at [229, 245] on img at bounding box center [227, 247] width 18 height 18
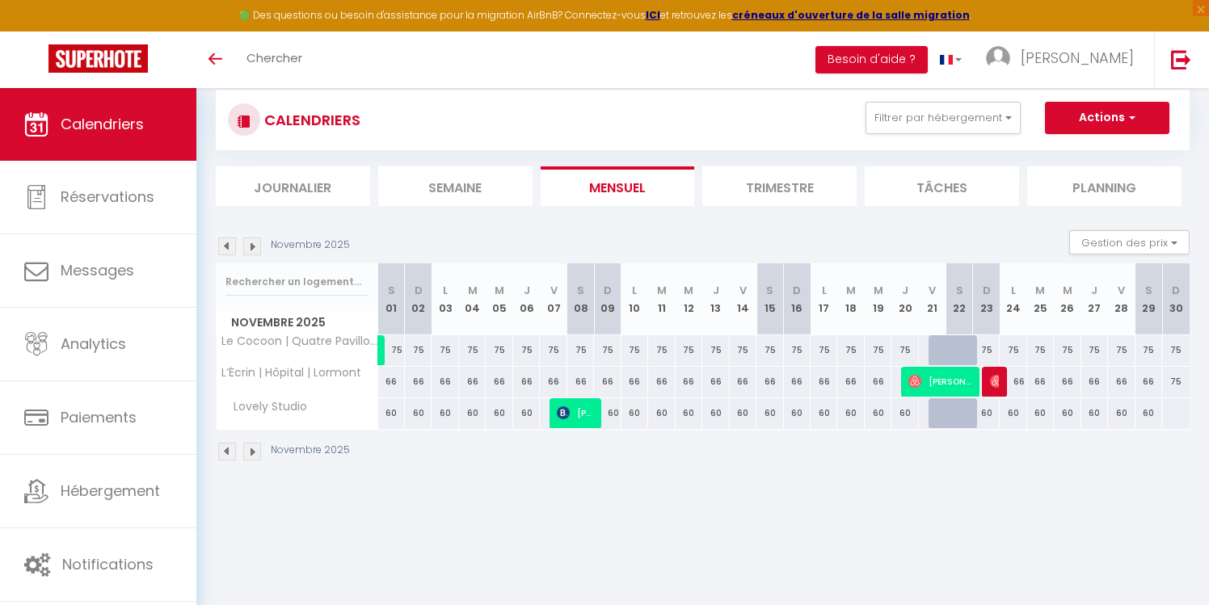
click at [229, 245] on img at bounding box center [227, 247] width 18 height 18
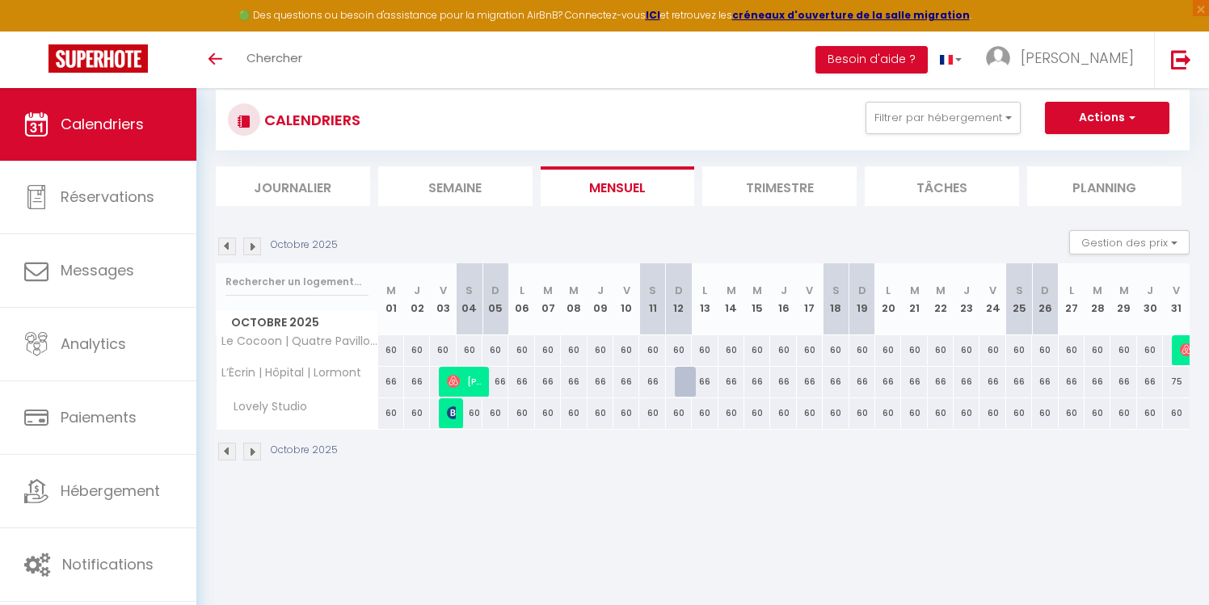
click at [247, 249] on img at bounding box center [252, 247] width 18 height 18
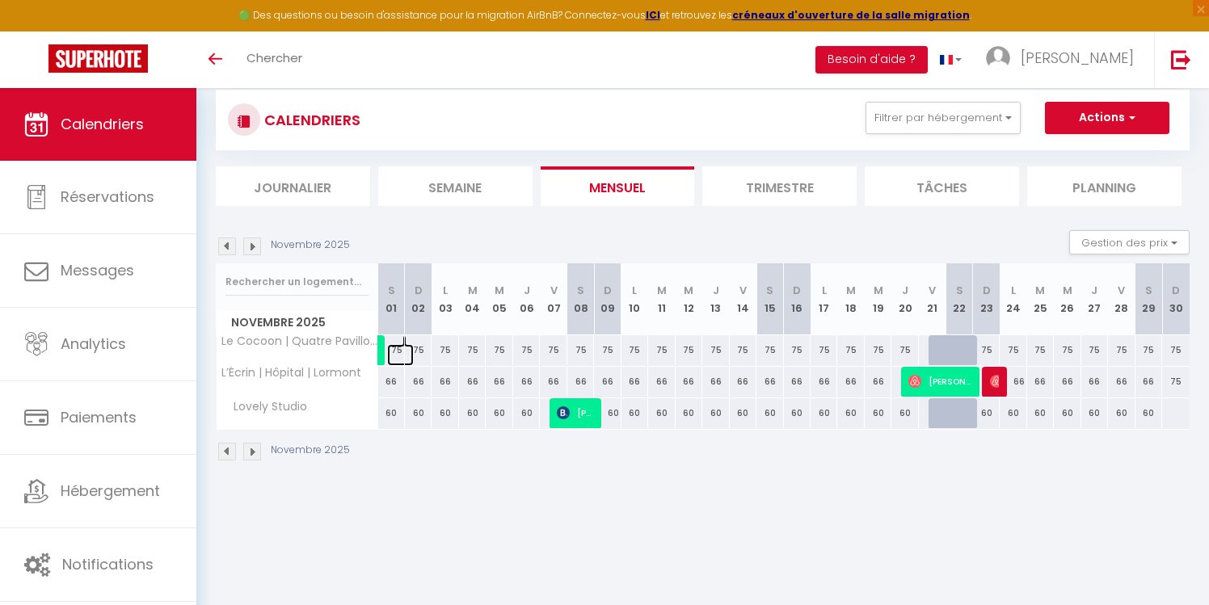
click at [396, 349] on link at bounding box center [400, 355] width 27 height 22
type input "75"
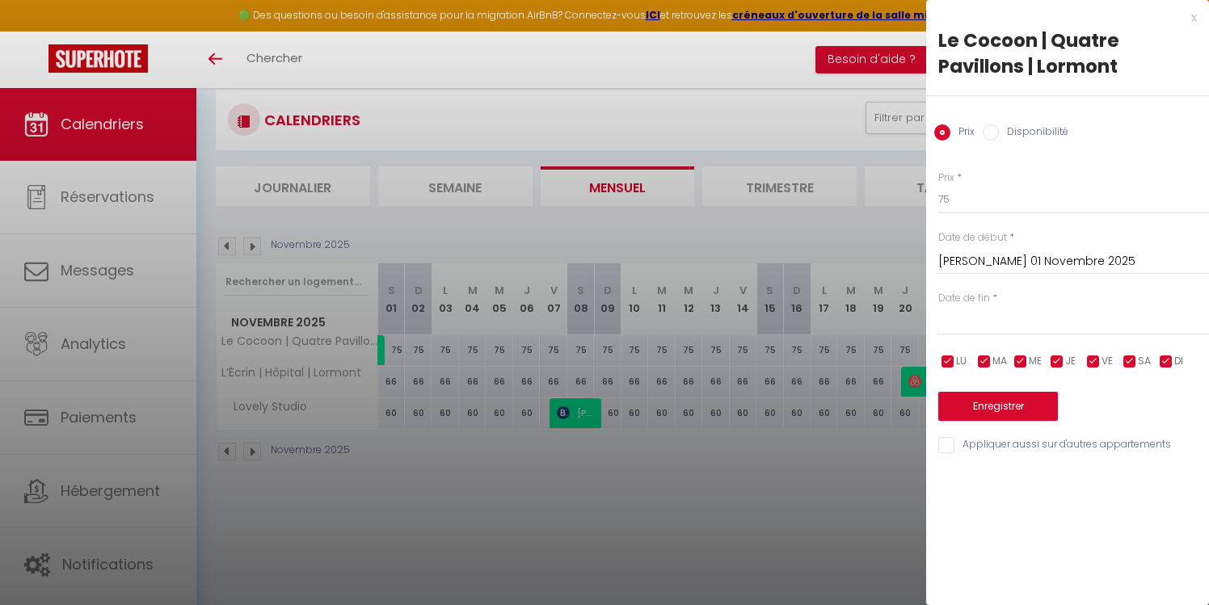
click at [995, 263] on input "[PERSON_NAME] 01 Novembre 2025" at bounding box center [1073, 261] width 271 height 21
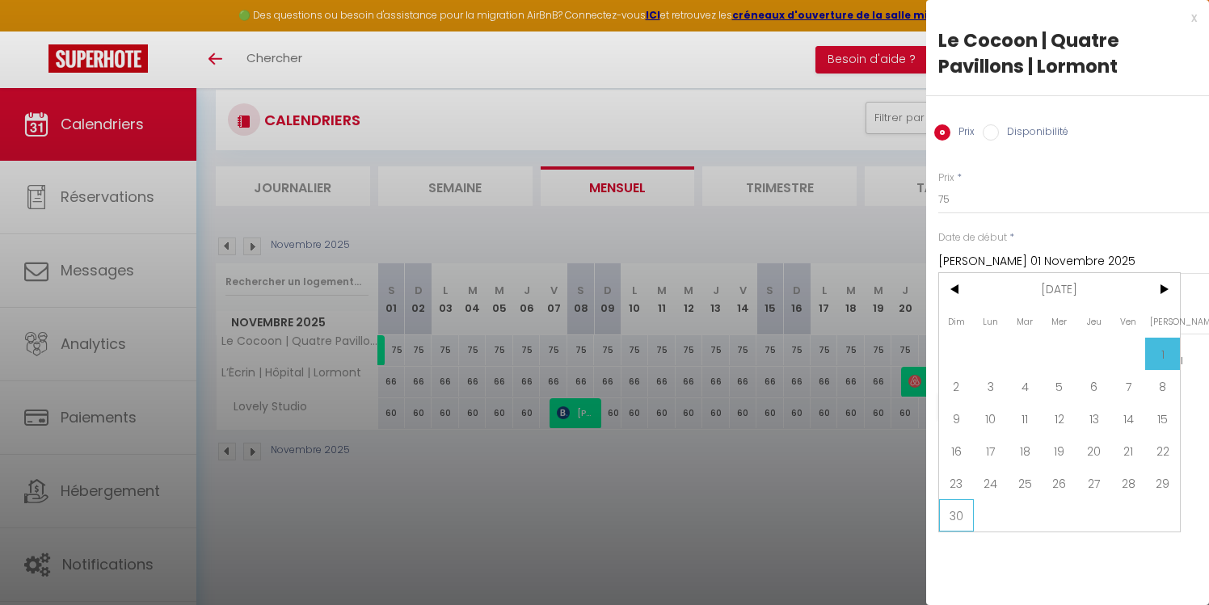
click at [950, 509] on span "30" at bounding box center [956, 515] width 35 height 32
type input "Dim 30 Novembre 2025"
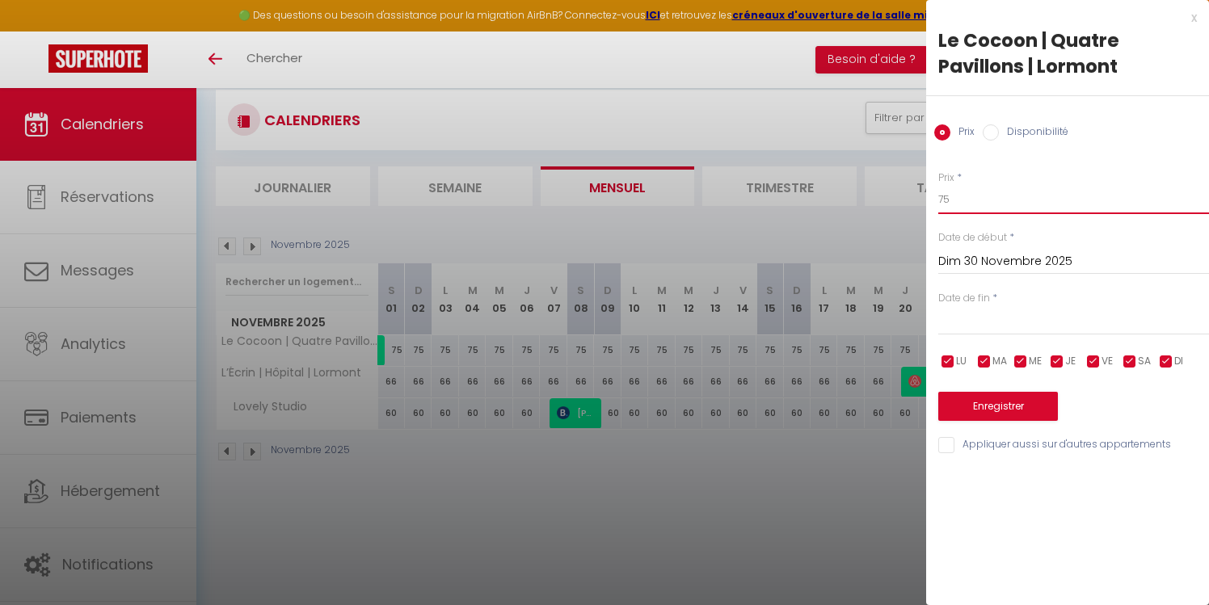
click at [990, 200] on input "75" at bounding box center [1073, 199] width 271 height 29
type input "7"
type input "65"
click at [994, 410] on button "Enregistrer" at bounding box center [998, 406] width 120 height 29
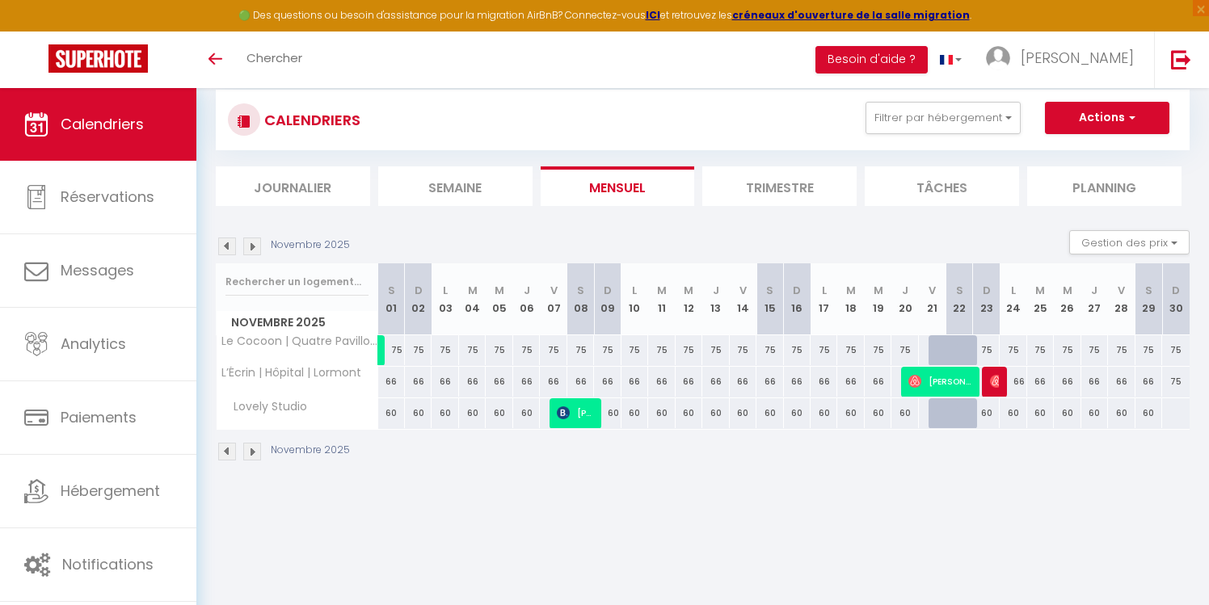
click at [229, 242] on img at bounding box center [227, 247] width 18 height 18
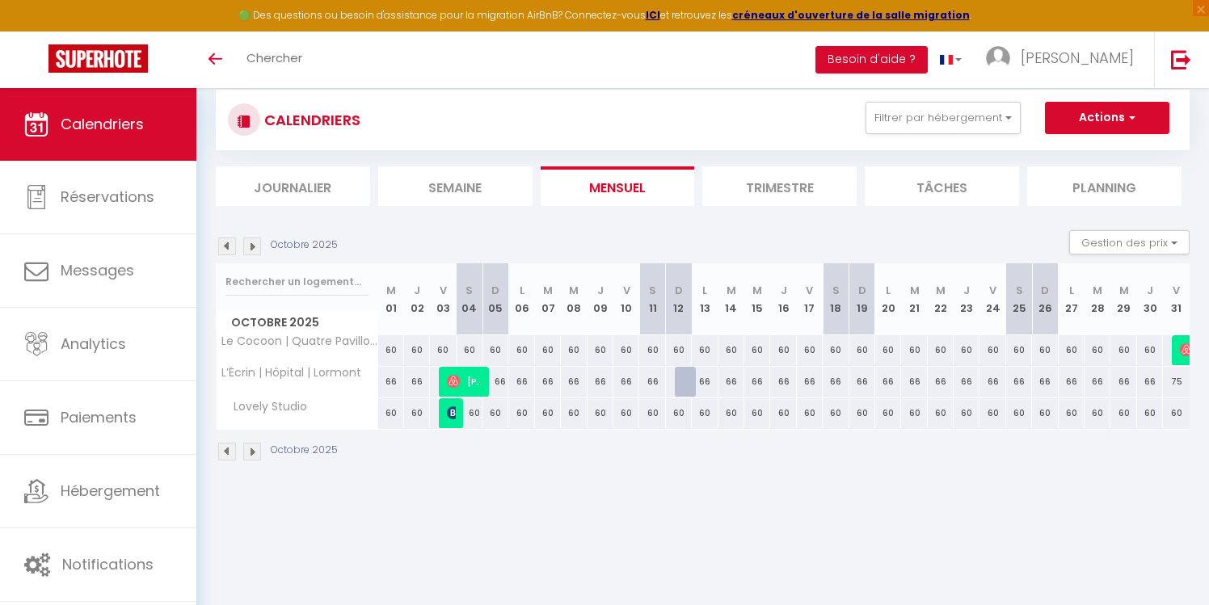
click at [229, 242] on img at bounding box center [227, 247] width 18 height 18
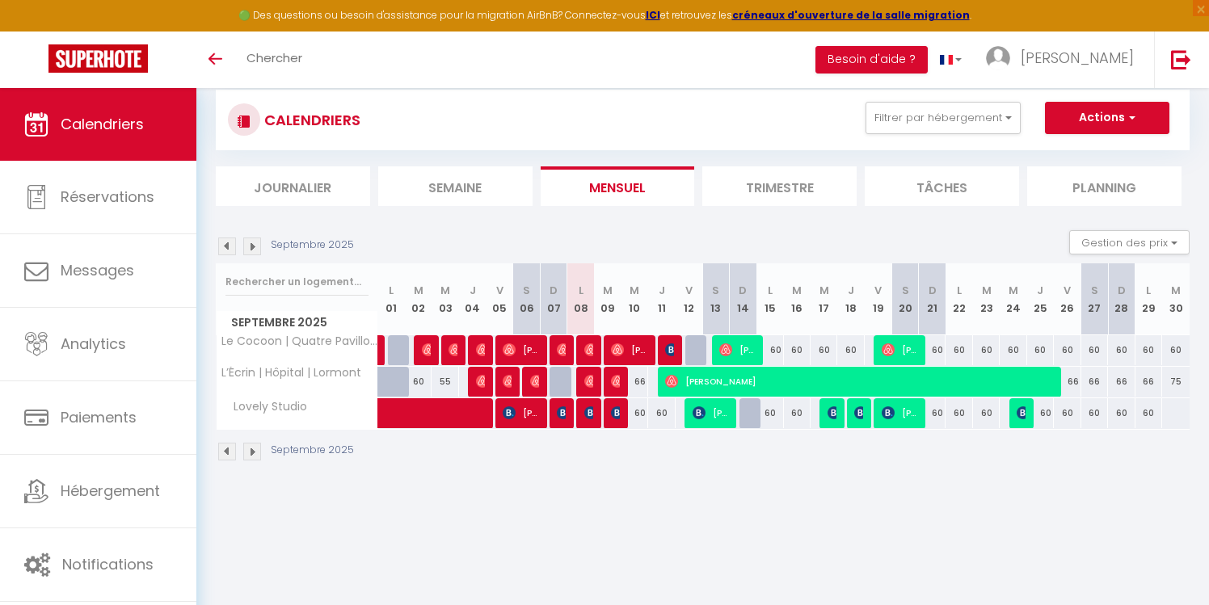
click at [771, 349] on div "60" at bounding box center [769, 350] width 27 height 30
type input "60"
type input "Lun 15 Septembre 2025"
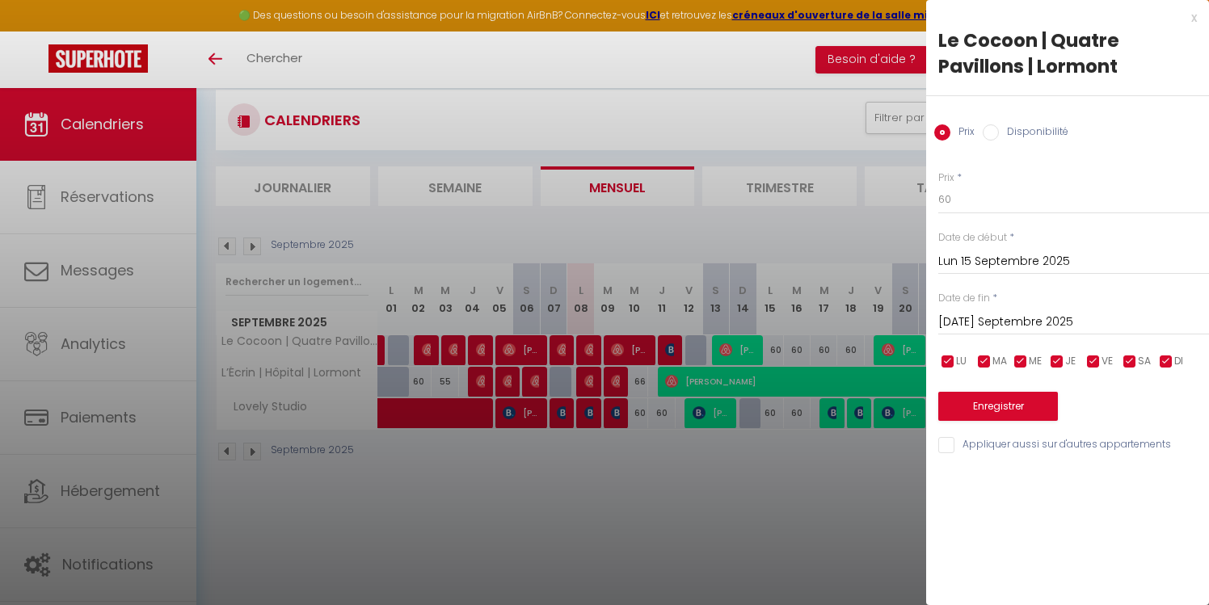
click at [980, 320] on input "[DATE] Septembre 2025" at bounding box center [1073, 322] width 271 height 21
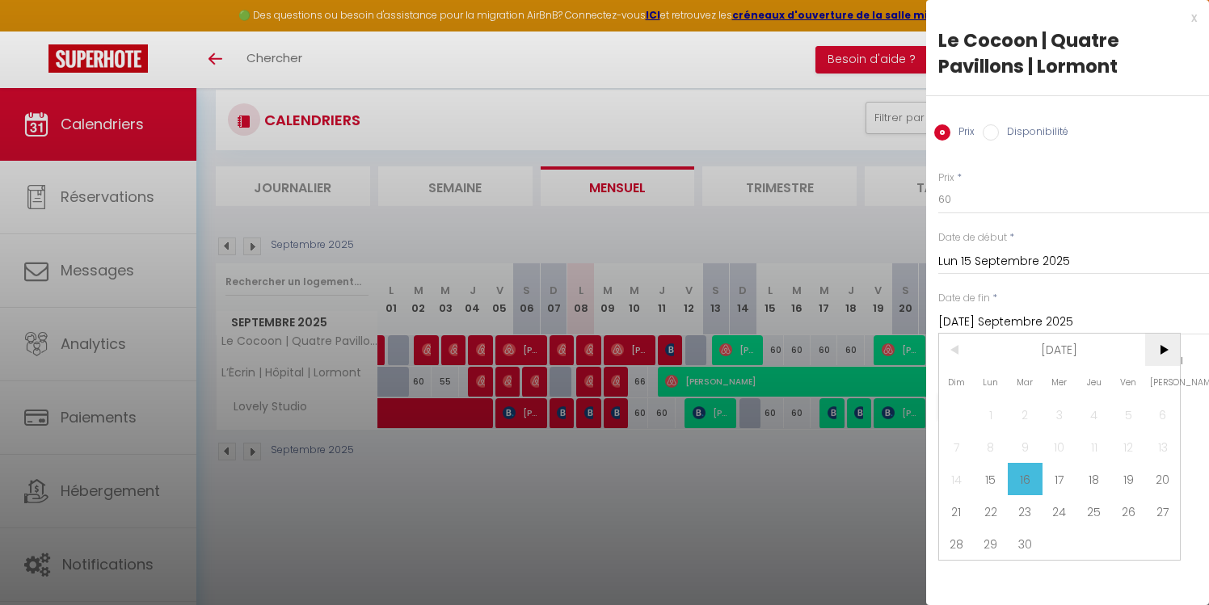
click at [1163, 361] on span ">" at bounding box center [1162, 350] width 35 height 32
click at [1068, 543] on span "31" at bounding box center [1059, 544] width 35 height 32
type input "Mer 31 Décembre 2025"
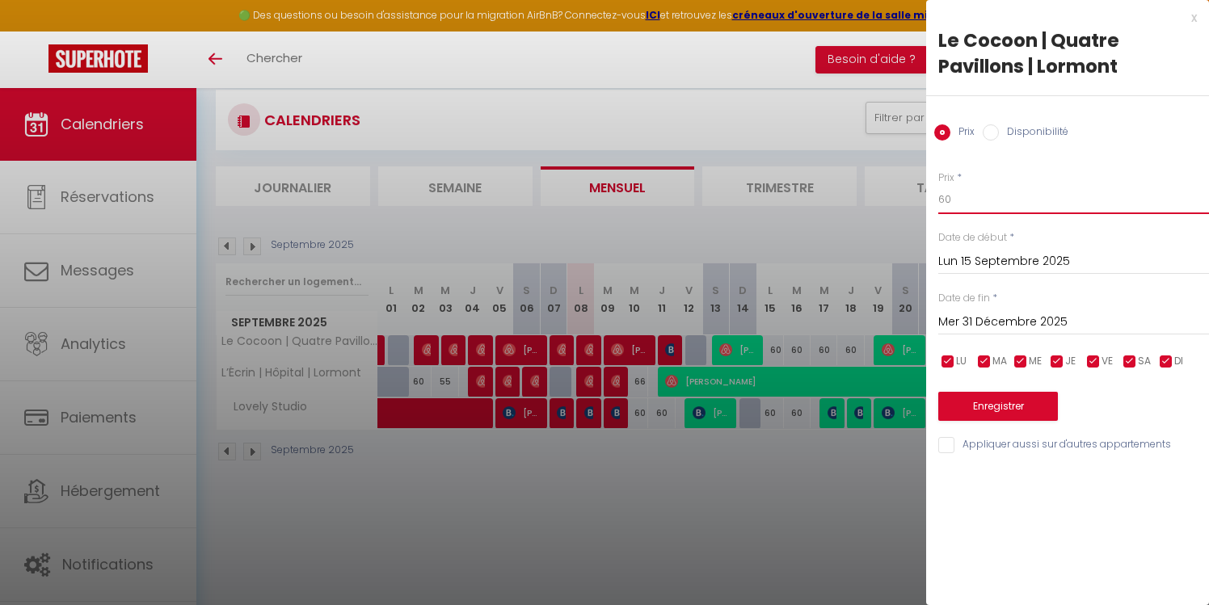
click at [996, 200] on input "60" at bounding box center [1073, 199] width 271 height 29
type input "65"
click at [988, 410] on button "Enregistrer" at bounding box center [998, 406] width 120 height 29
